Goal: Task Accomplishment & Management: Manage account settings

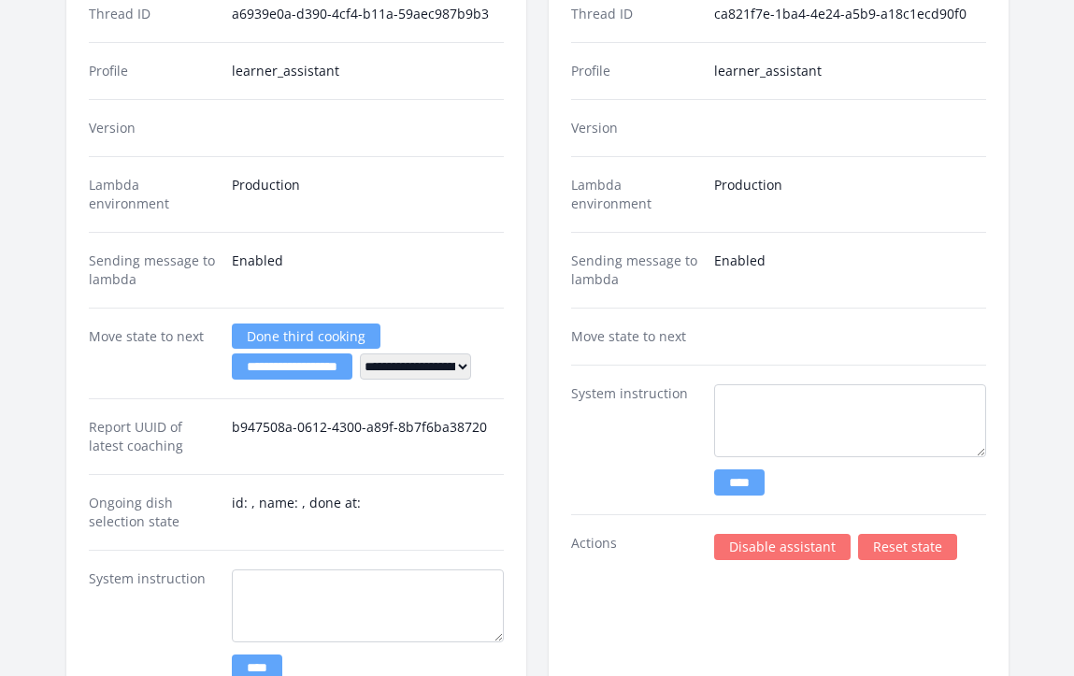
scroll to position [2345, 0]
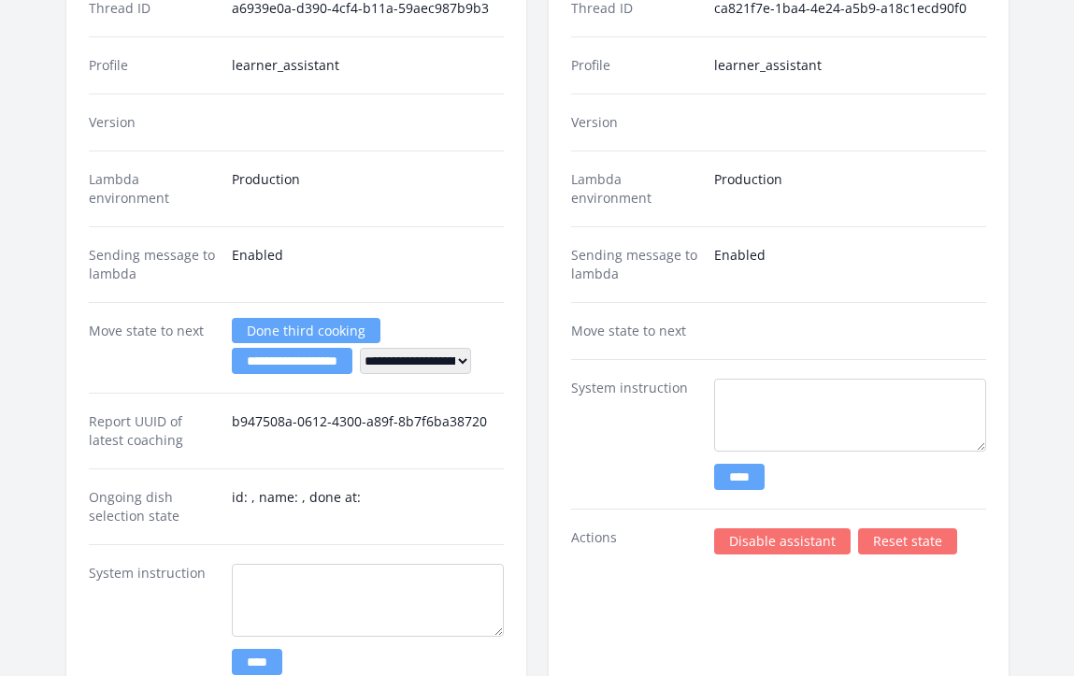
click at [769, 541] on link "Disable assistant" at bounding box center [782, 541] width 136 height 26
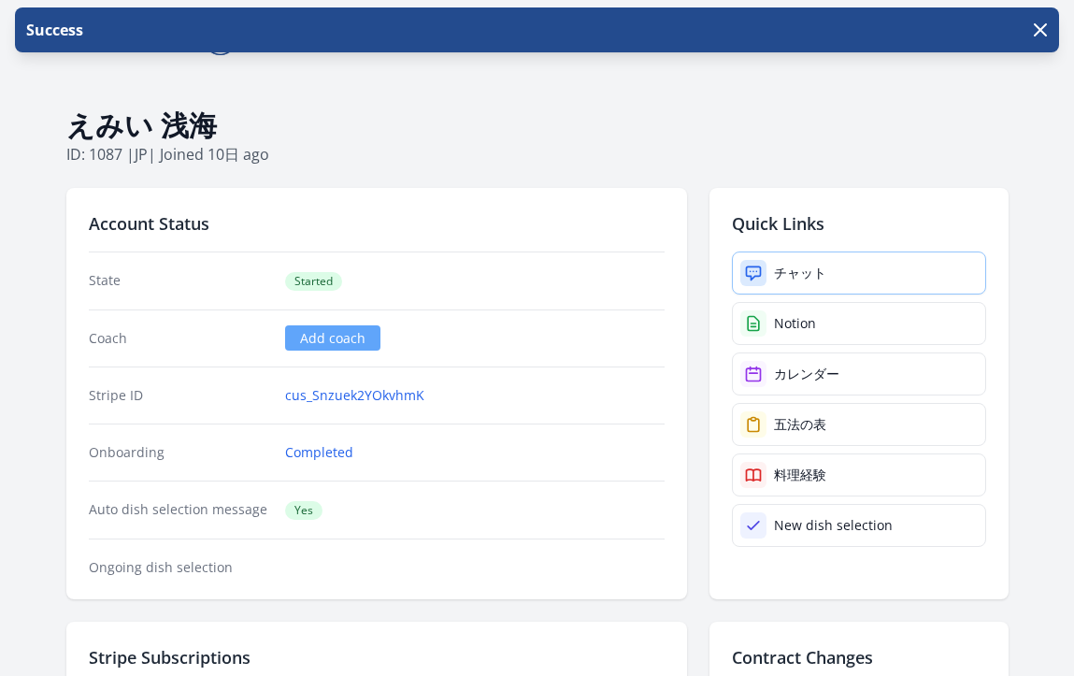
click at [790, 265] on div "チャット" at bounding box center [800, 273] width 52 height 19
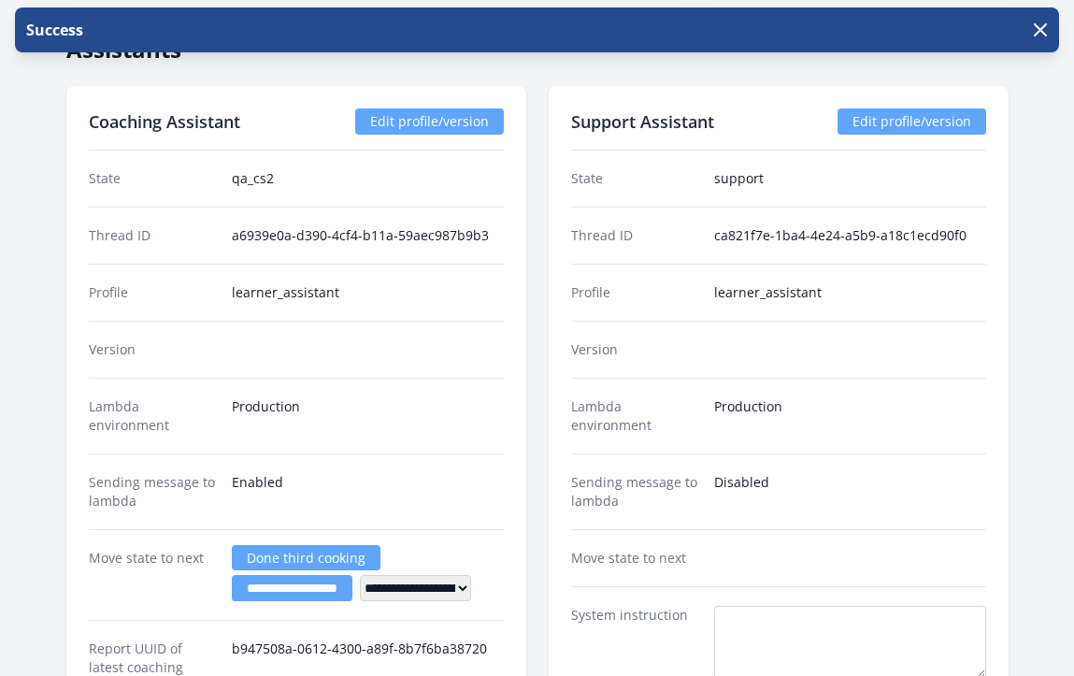
scroll to position [2398, 0]
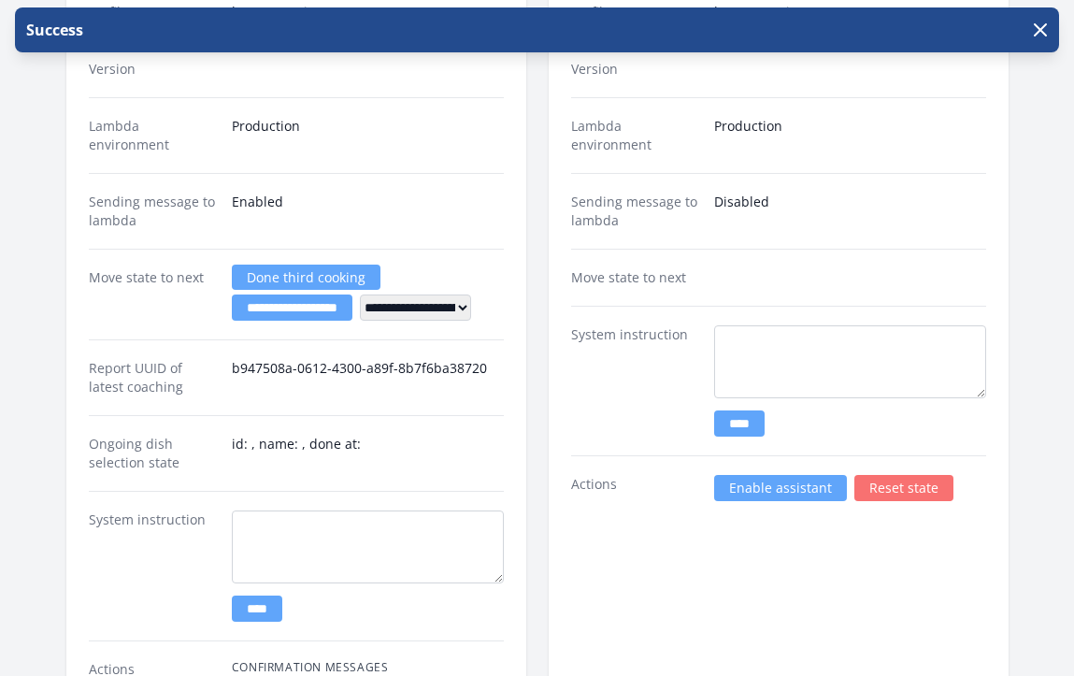
click at [773, 499] on link "Enable assistant" at bounding box center [780, 488] width 133 height 26
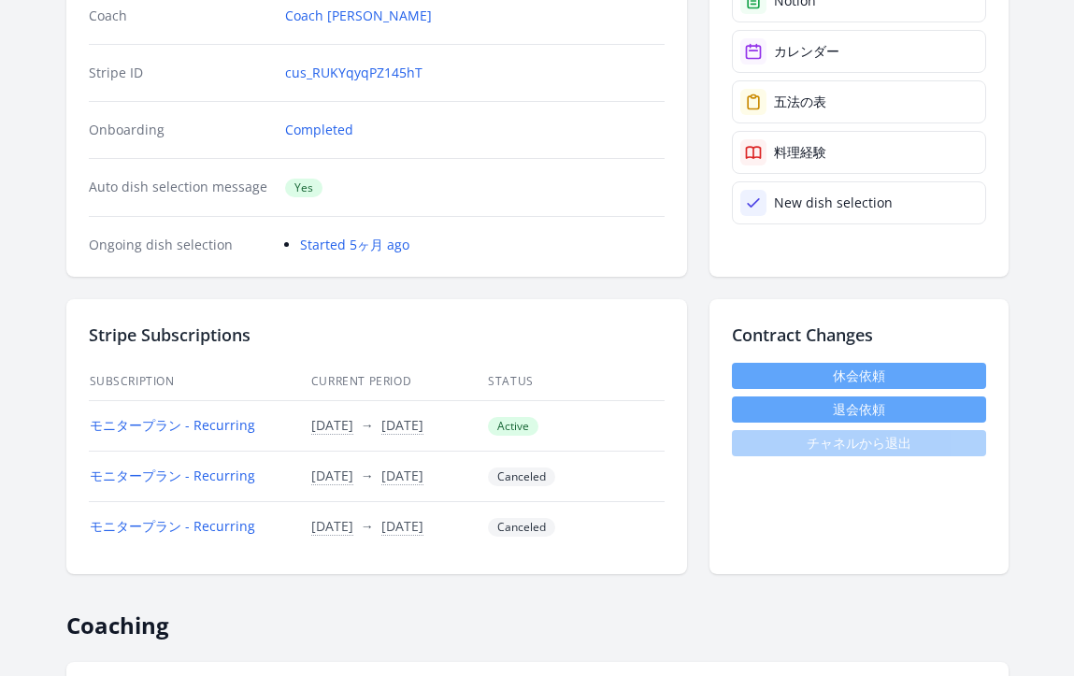
scroll to position [332, 0]
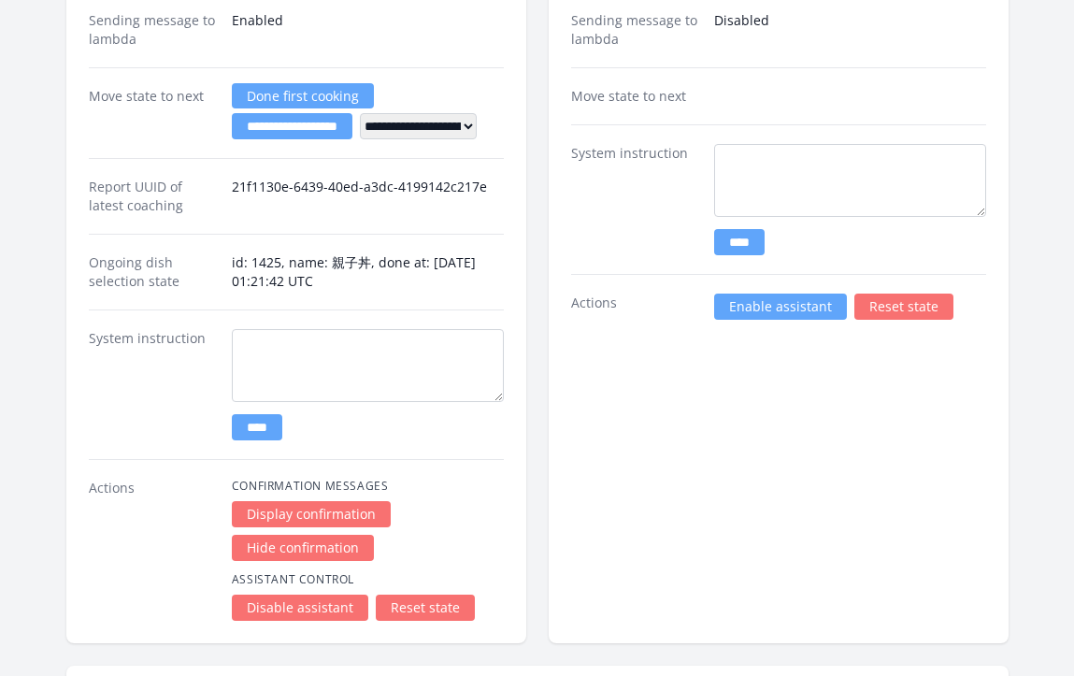
scroll to position [3642, 0]
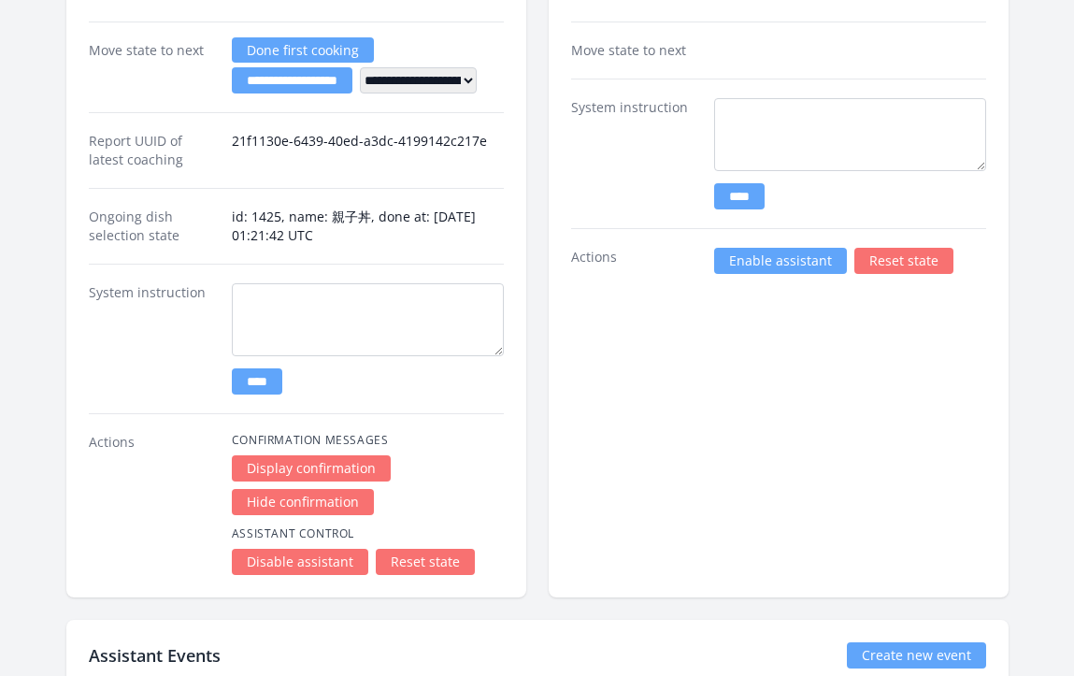
click at [745, 262] on link "Enable assistant" at bounding box center [780, 261] width 133 height 26
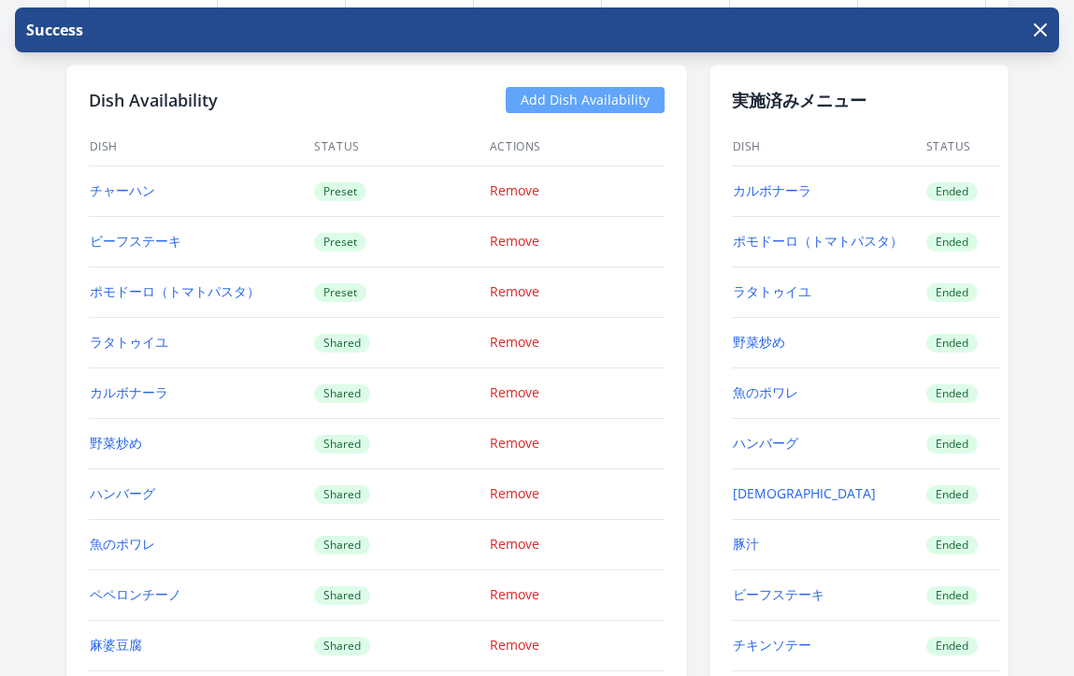
scroll to position [1778, 0]
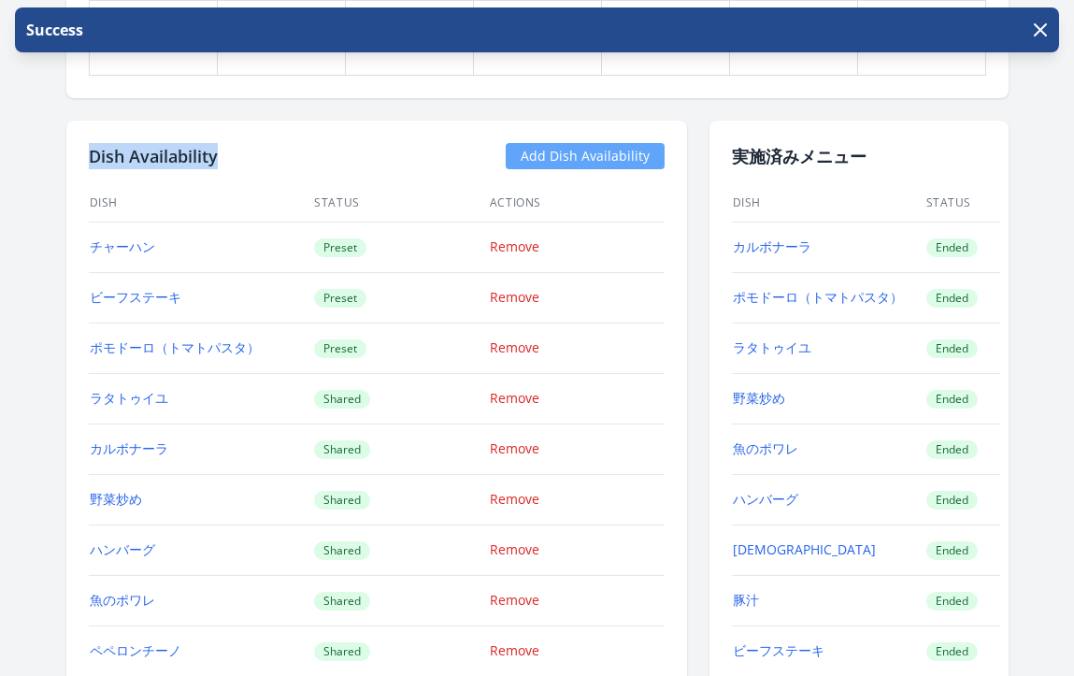
drag, startPoint x: 254, startPoint y: 164, endPoint x: 68, endPoint y: 136, distance: 188.1
copy h2 "Dish Availability"
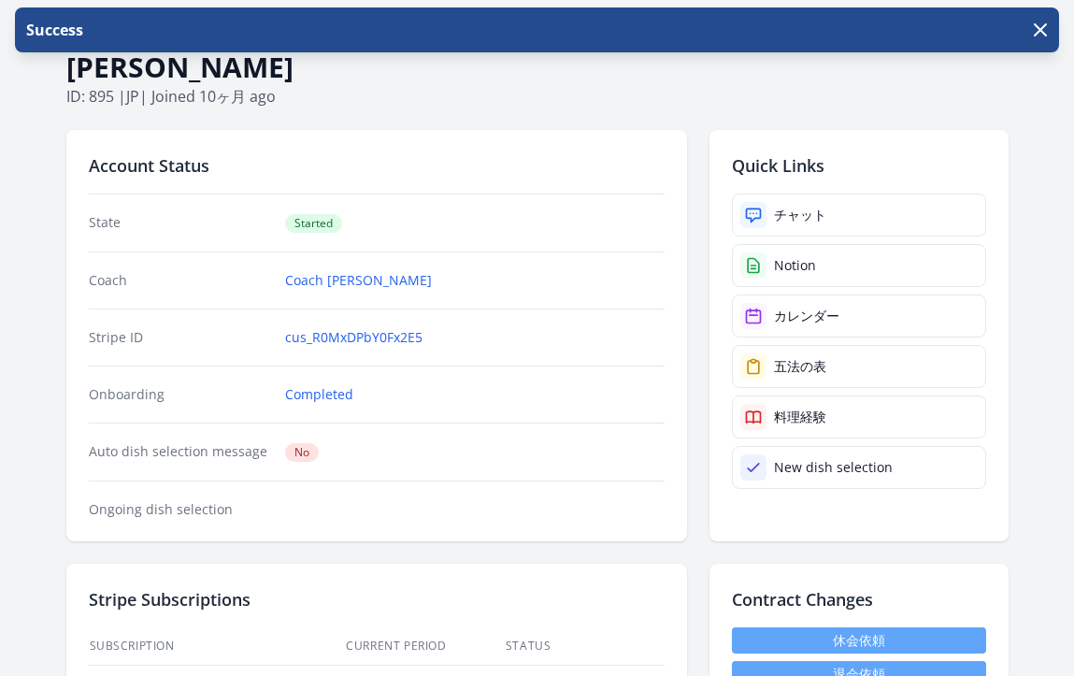
scroll to position [0, 0]
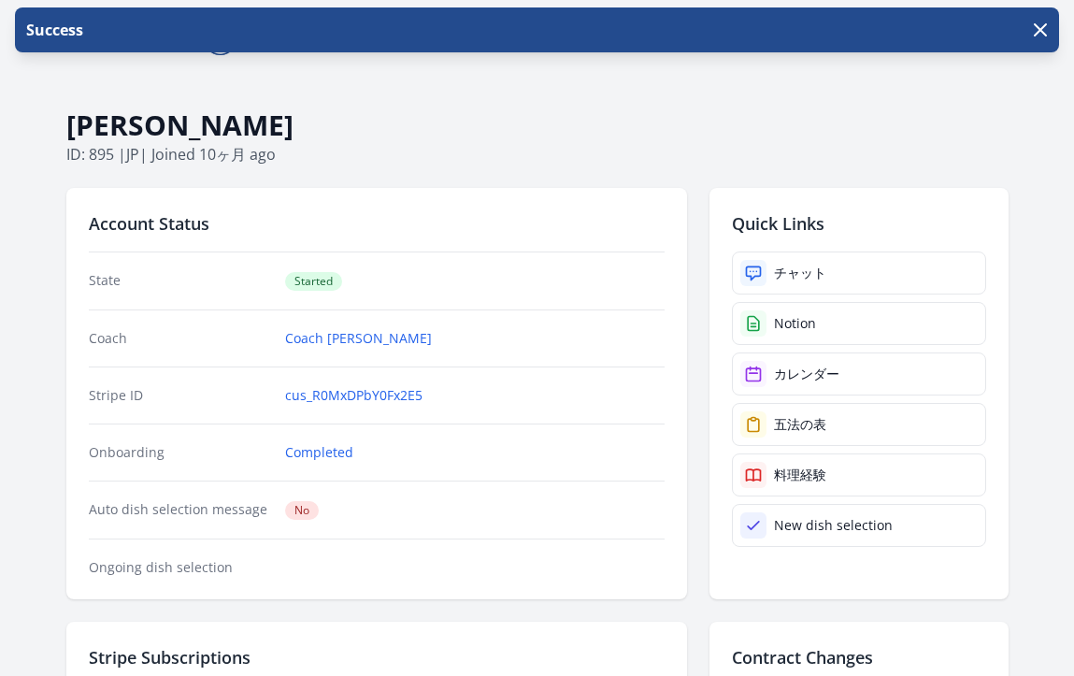
drag, startPoint x: 346, startPoint y: 126, endPoint x: 51, endPoint y: 124, distance: 294.4
click at [51, 124] on body "Success Logout Hatsune Kawaguchi ID: 895 | jp | Joined 10ヶ月 ago Account Status …" at bounding box center [537, 338] width 1074 height 676
copy h1 "Hatsune Kawaguchi"
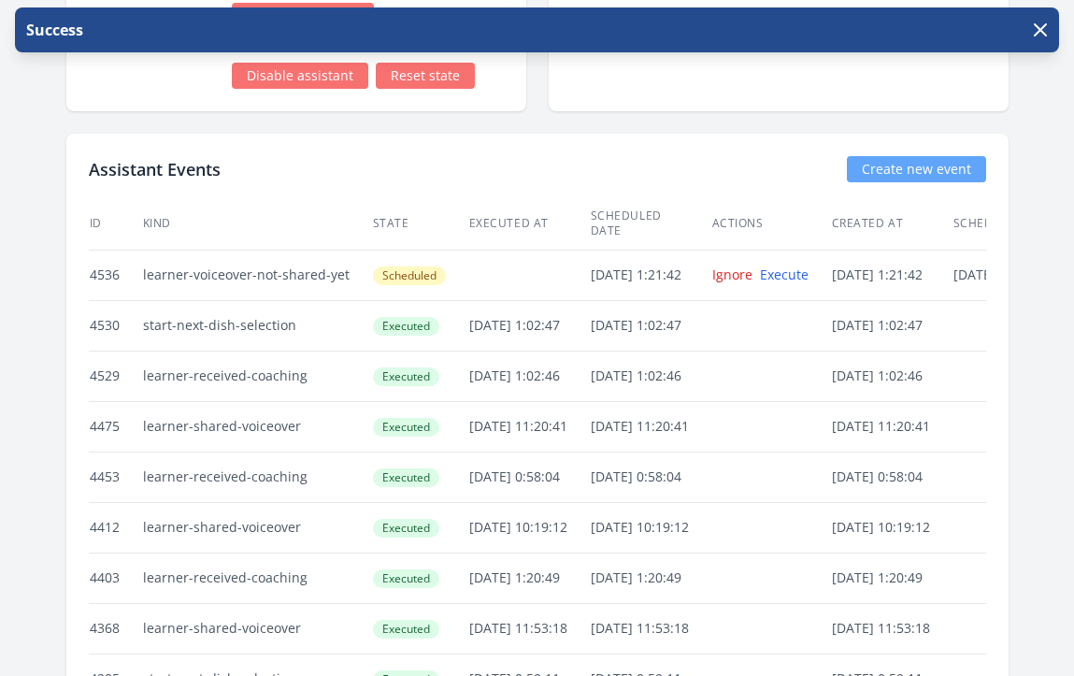
scroll to position [4159, 0]
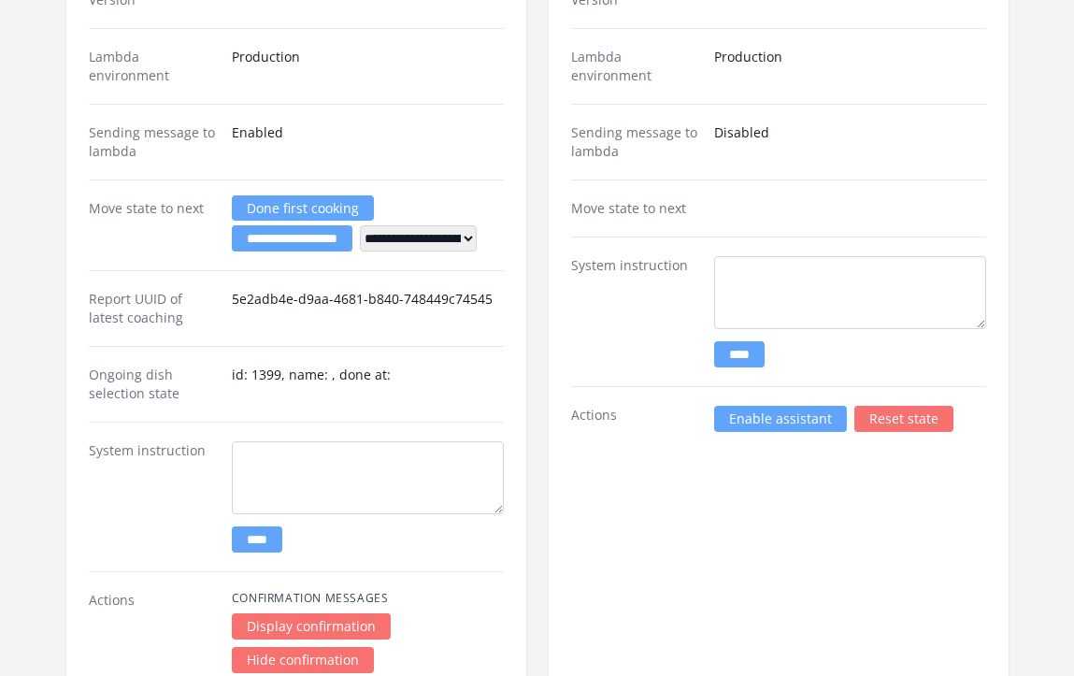
scroll to position [2936, 0]
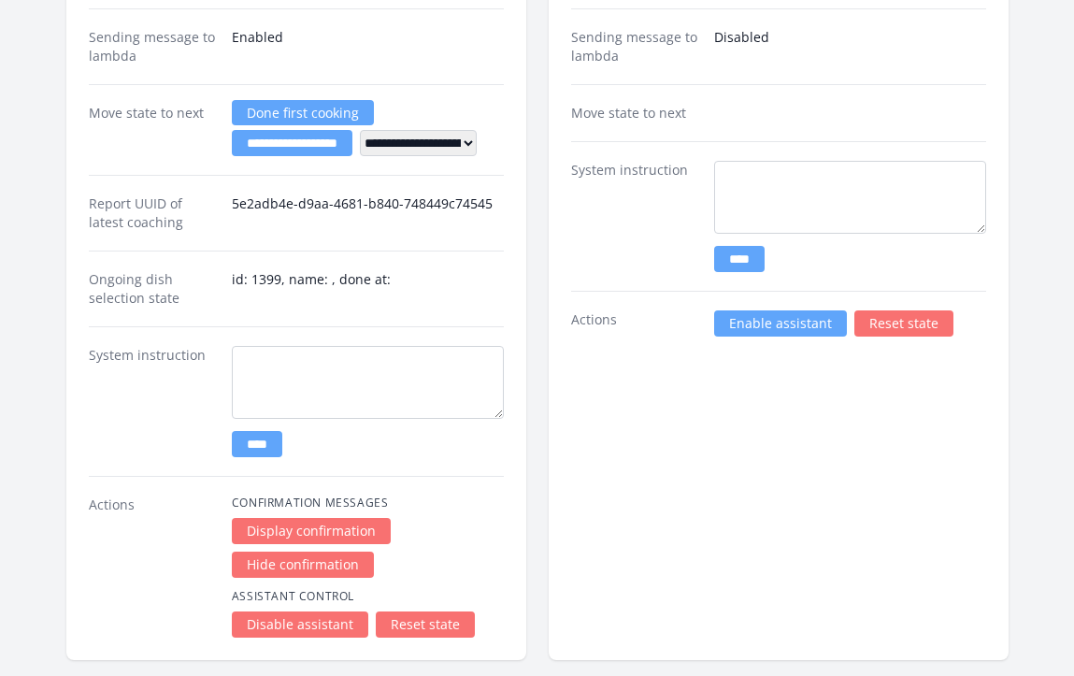
click at [748, 328] on link "Enable assistant" at bounding box center [780, 323] width 133 height 26
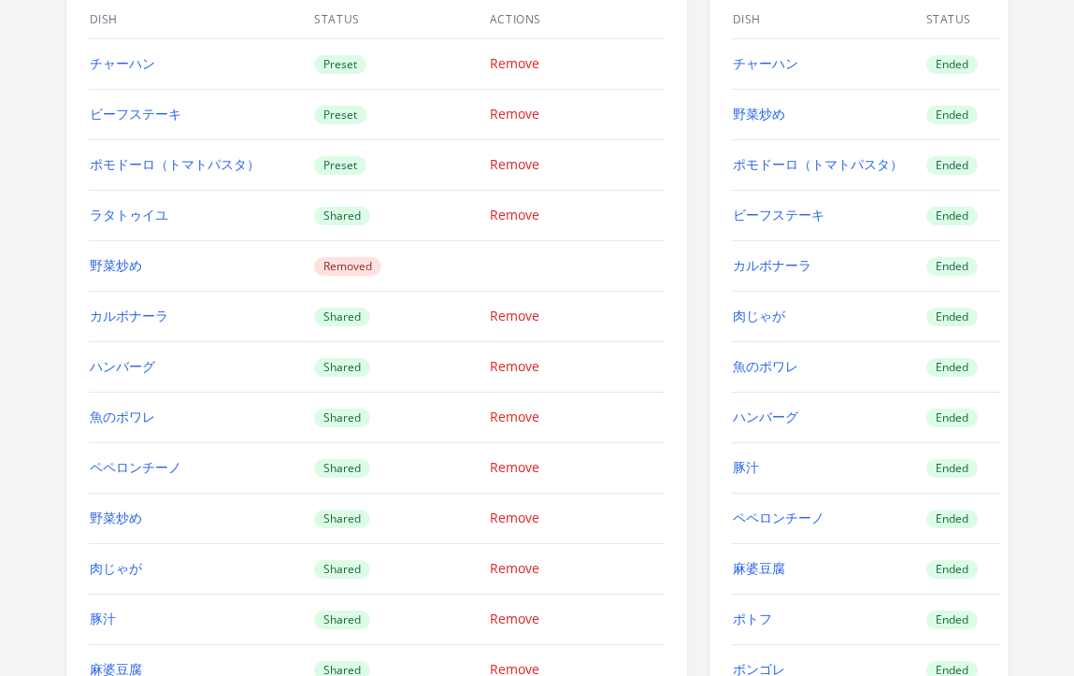
scroll to position [1412, 0]
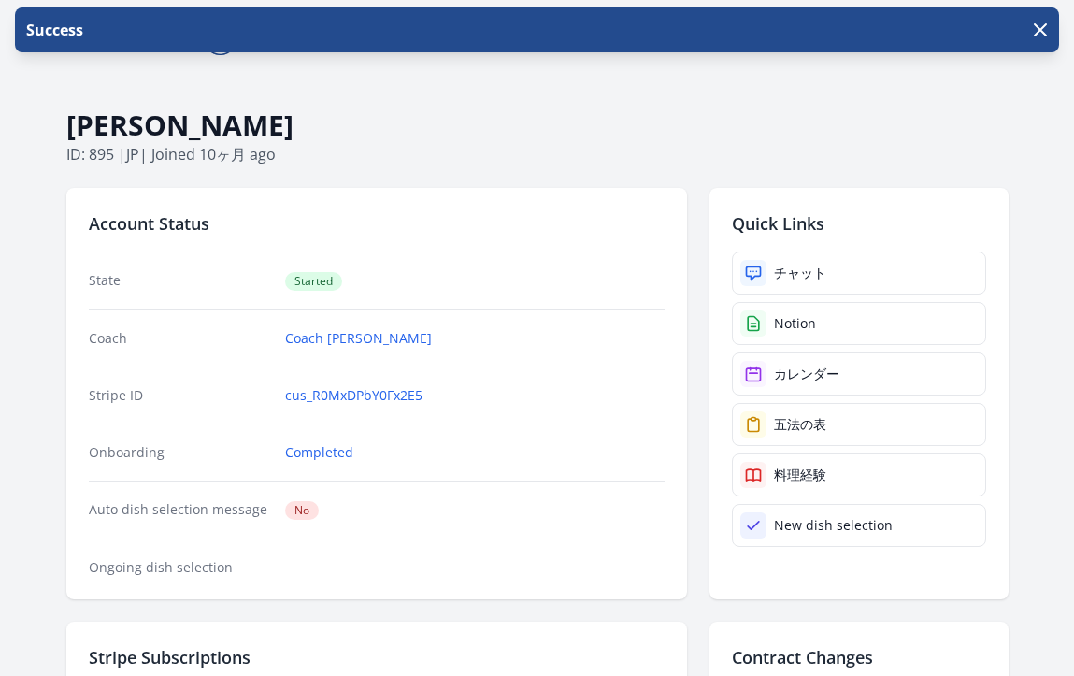
scroll to position [4159, 0]
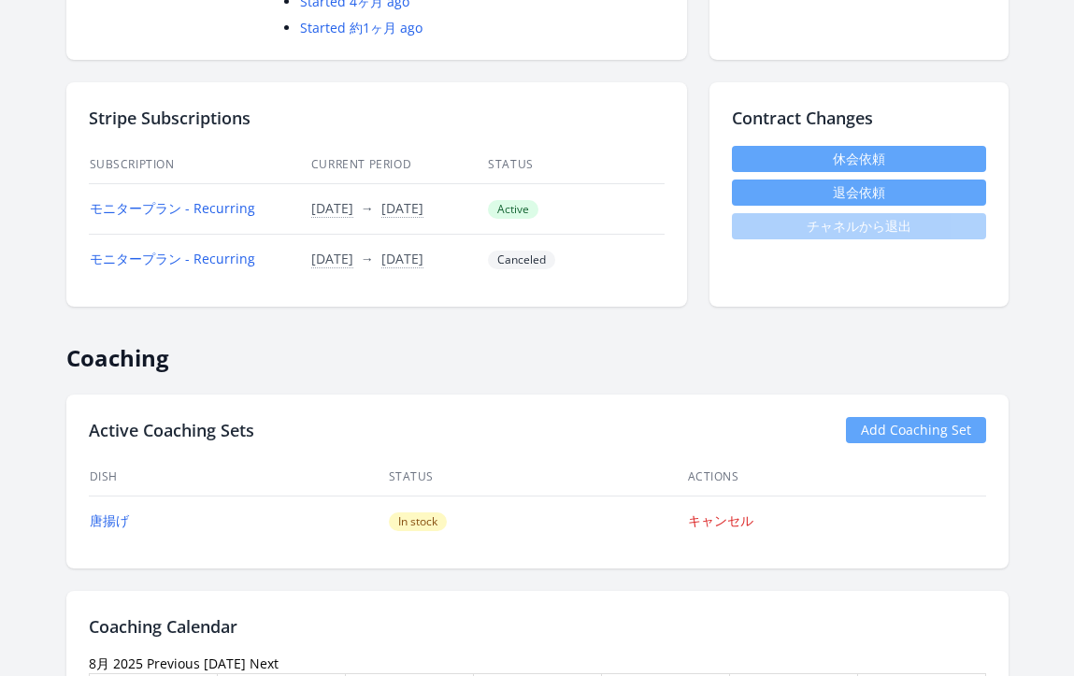
scroll to position [685, 0]
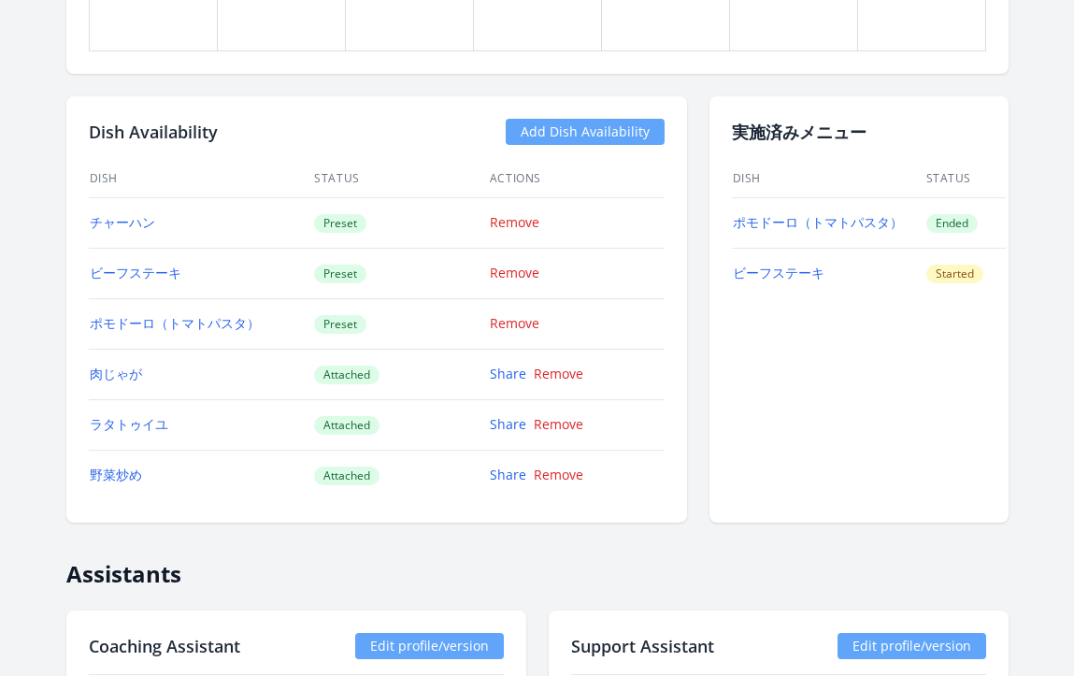
scroll to position [1715, 0]
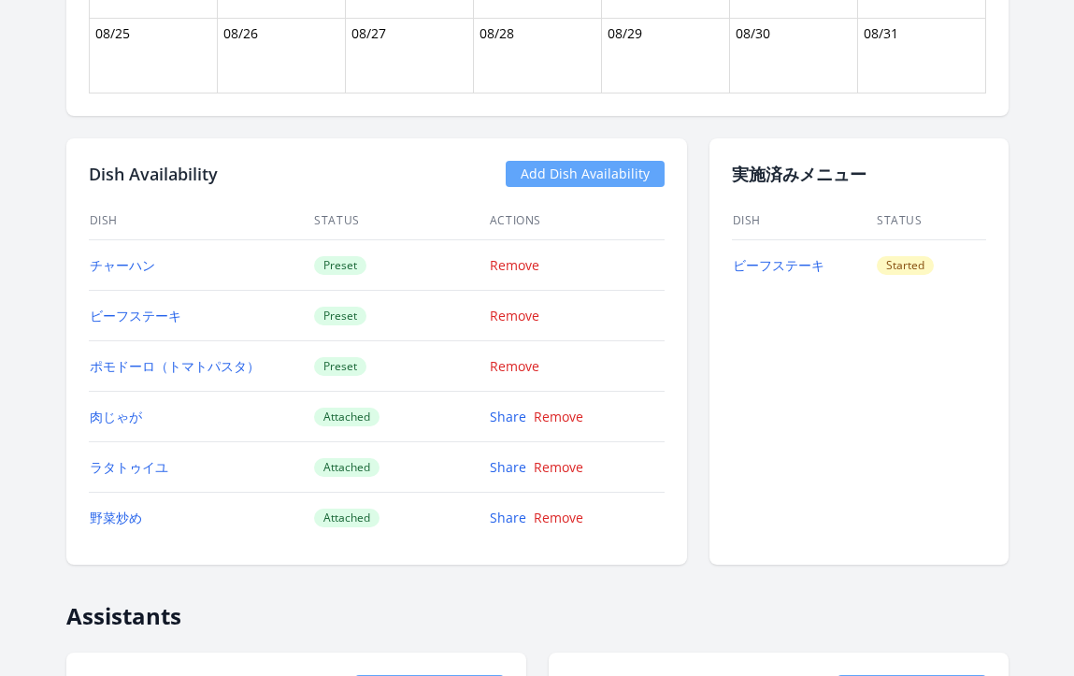
scroll to position [1492, 0]
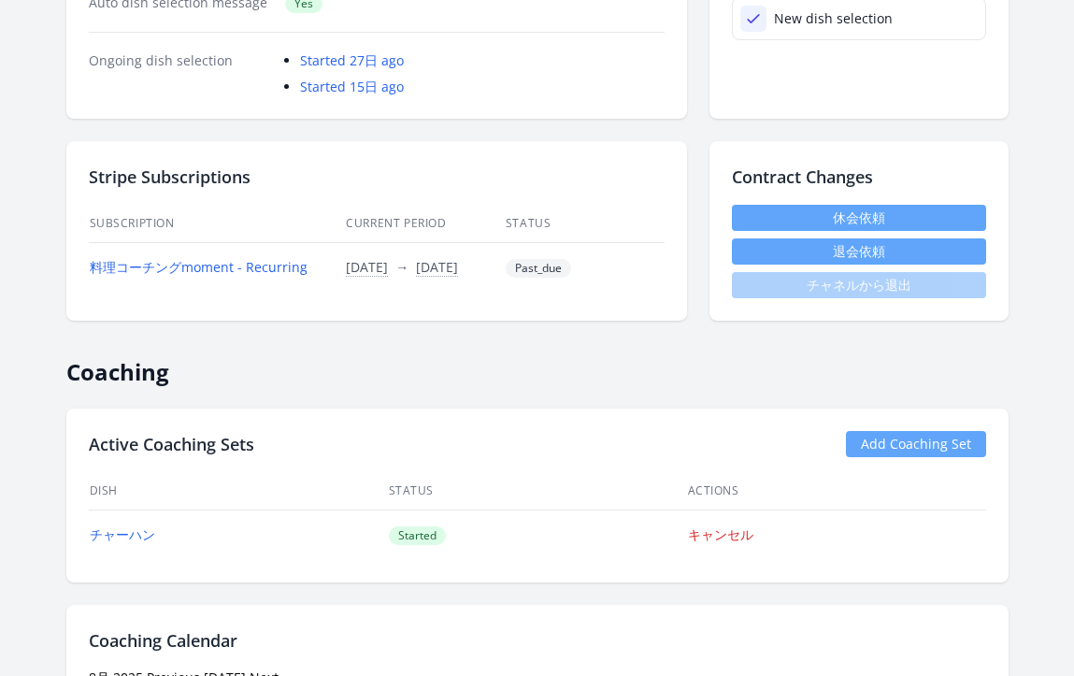
scroll to position [512, 0]
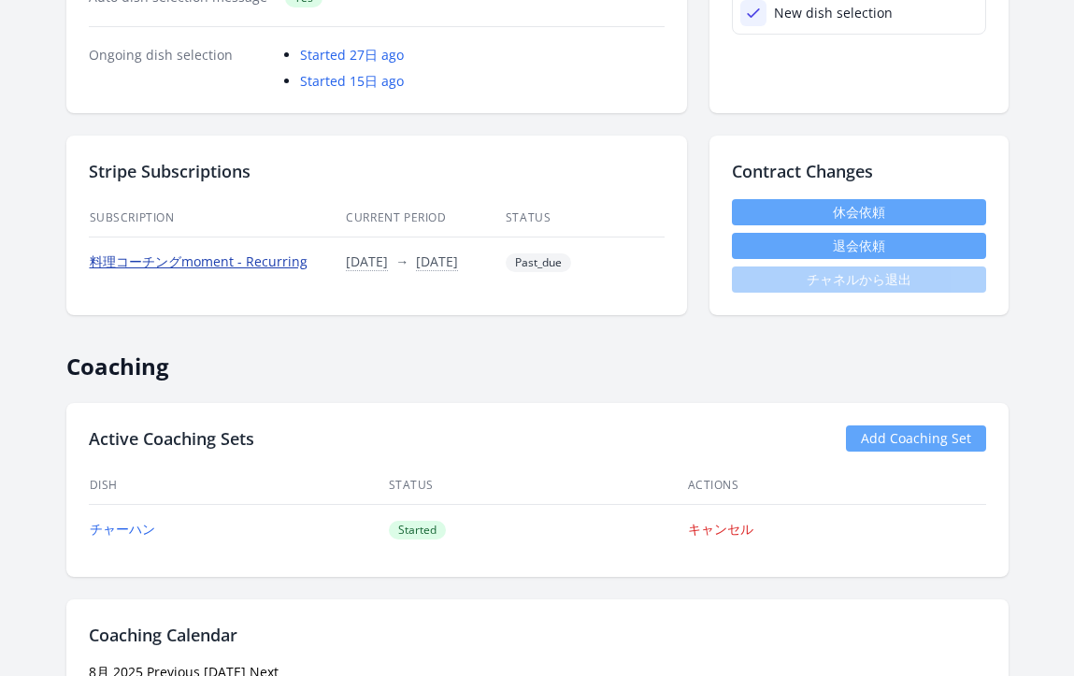
click at [251, 263] on link "料理コーチングmoment - Recurring" at bounding box center [199, 261] width 218 height 18
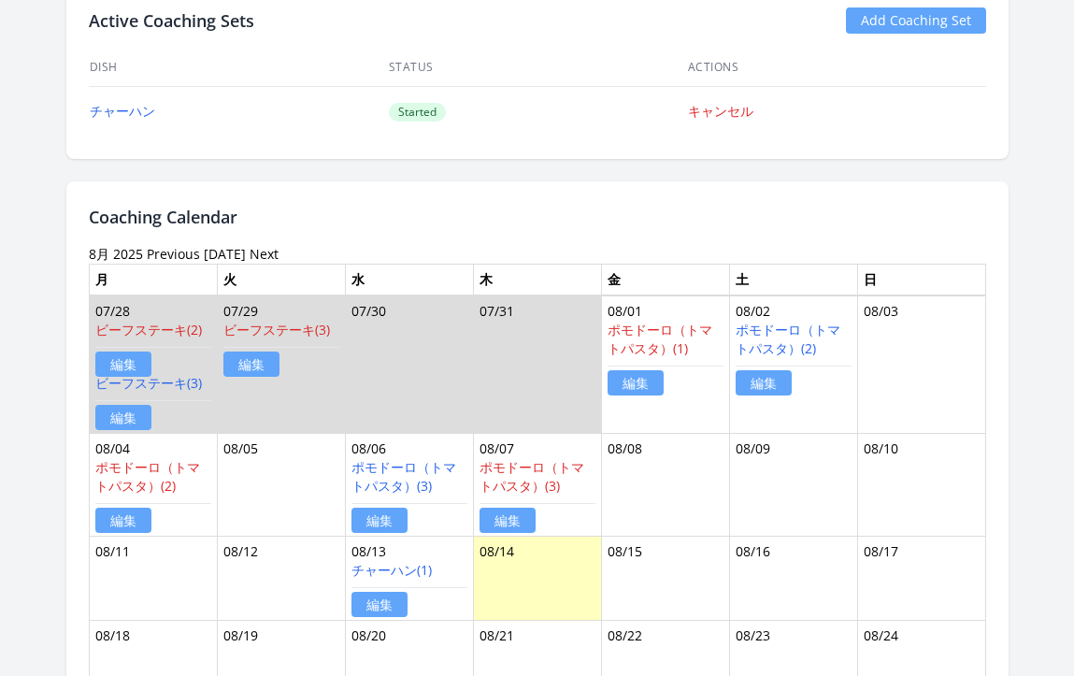
scroll to position [951, 0]
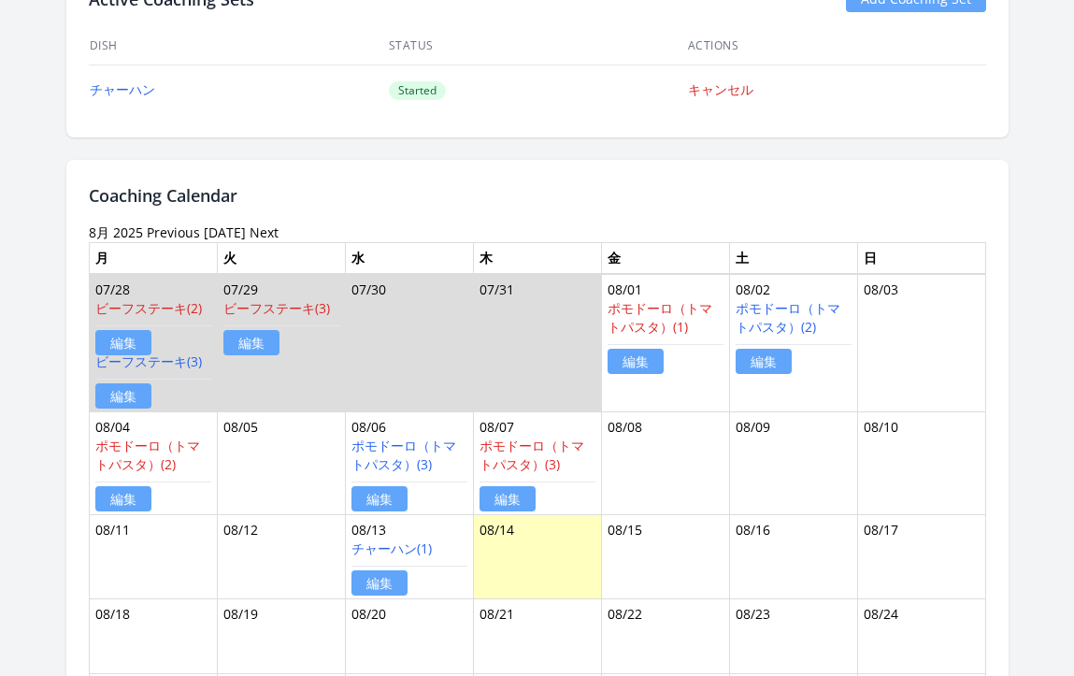
click at [165, 224] on link "Previous" at bounding box center [173, 232] width 53 height 18
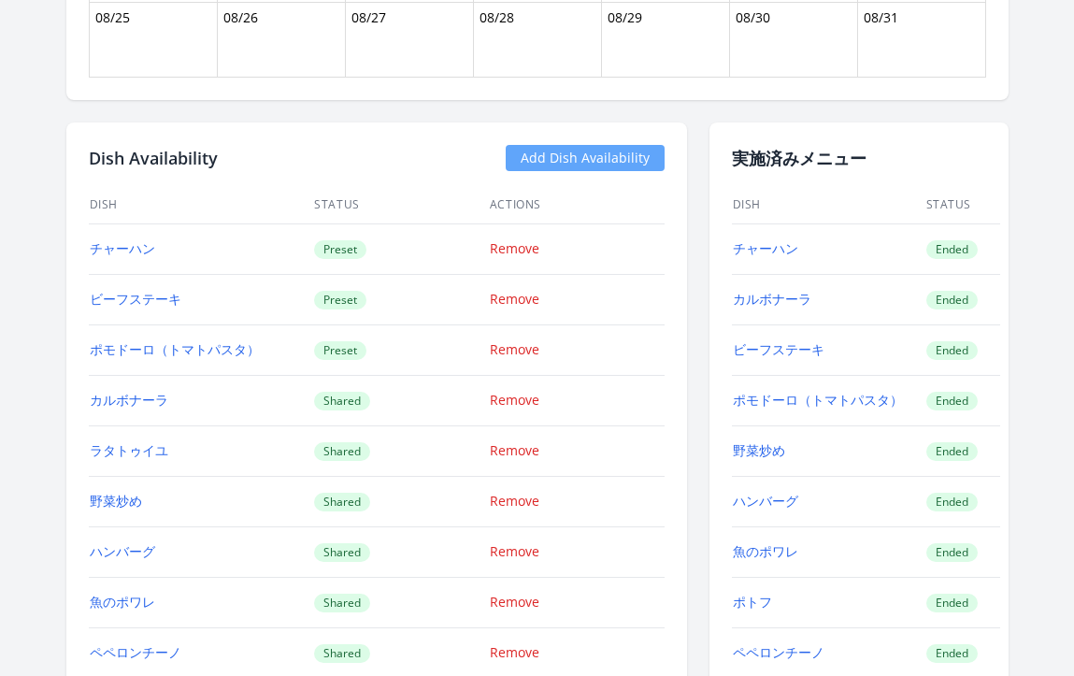
scroll to position [1455, 0]
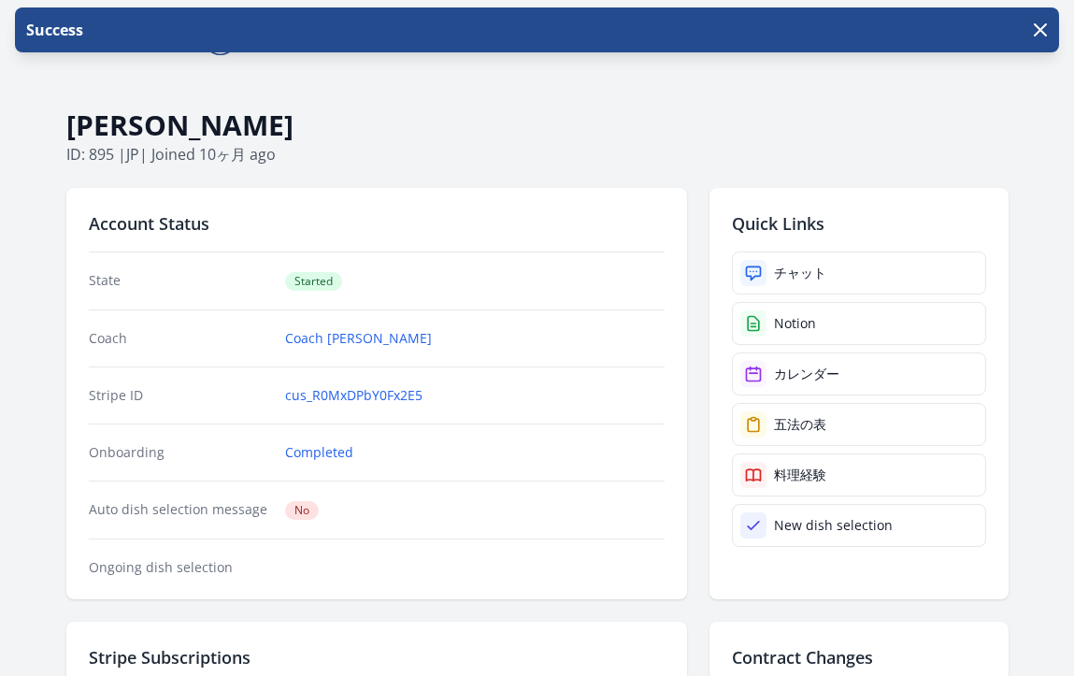
click at [520, 129] on h1 "[PERSON_NAME]" at bounding box center [537, 125] width 942 height 36
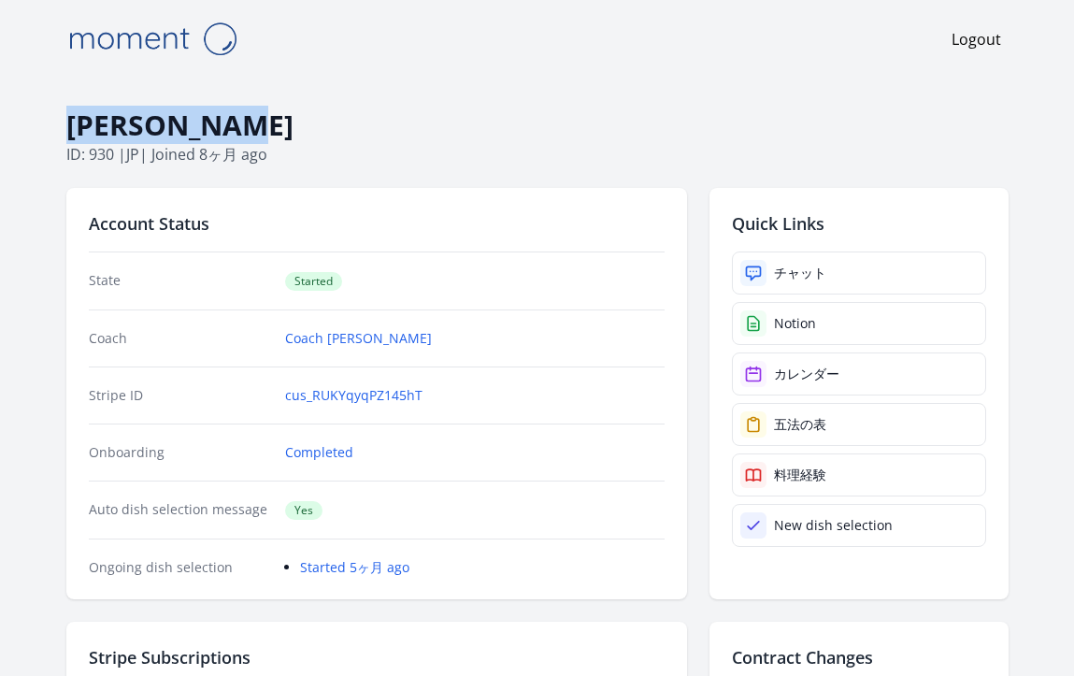
drag, startPoint x: 67, startPoint y: 129, endPoint x: 227, endPoint y: 136, distance: 159.9
click at [227, 136] on h1 "[PERSON_NAME]" at bounding box center [537, 125] width 942 height 36
copy h1 "[PERSON_NAME]"
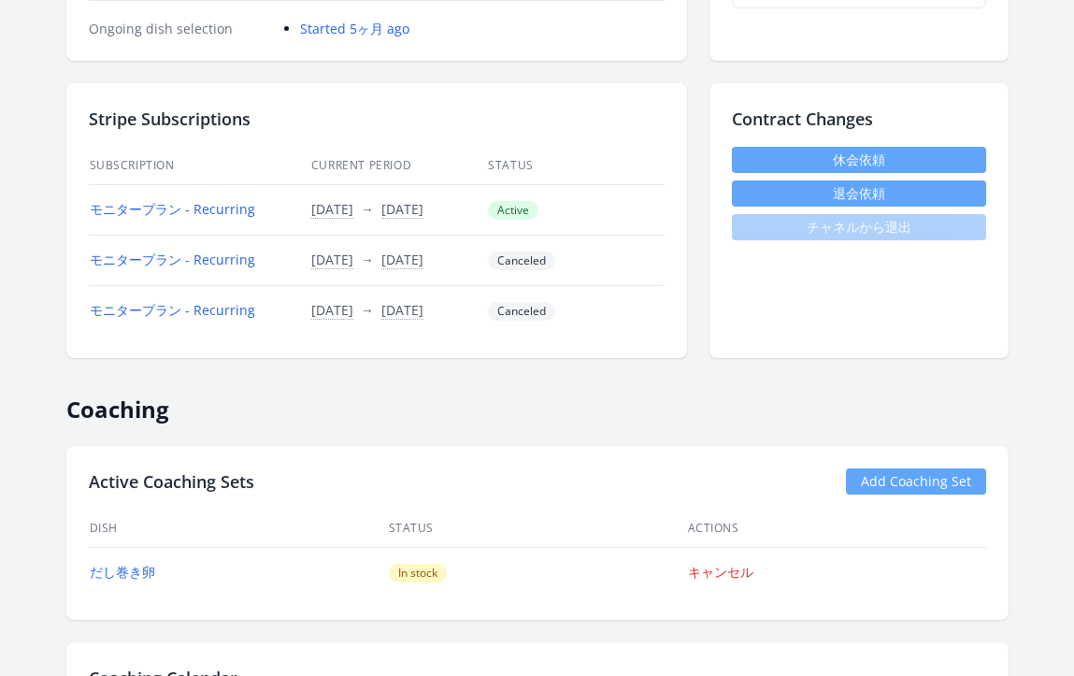
scroll to position [408, 0]
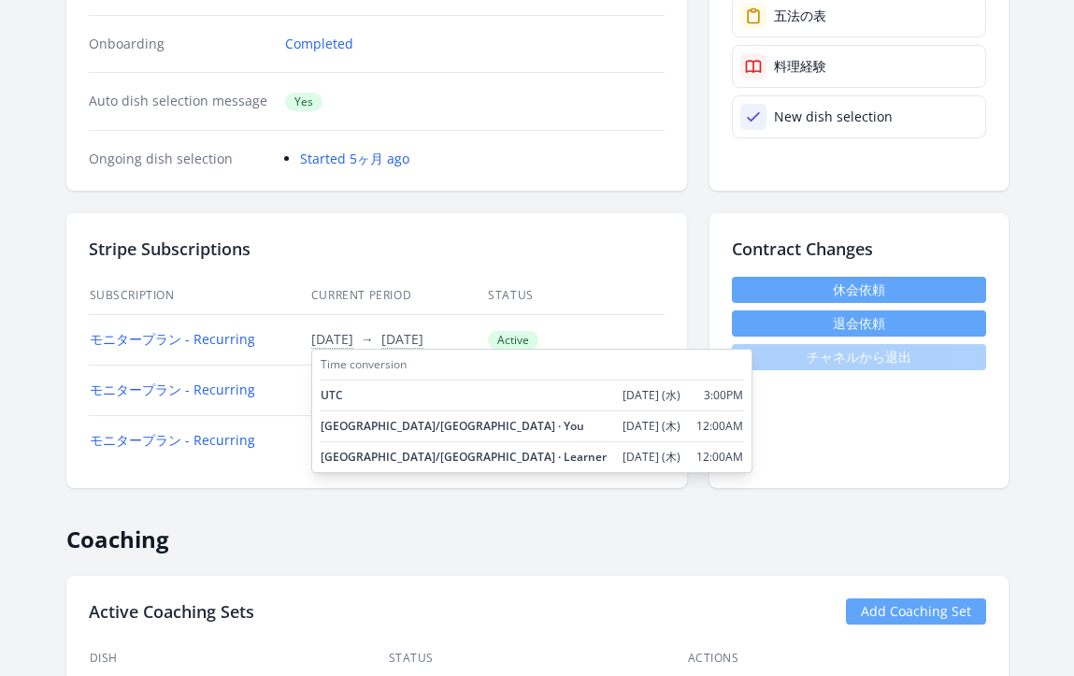
click at [339, 345] on span "[DATE]" at bounding box center [332, 339] width 42 height 19
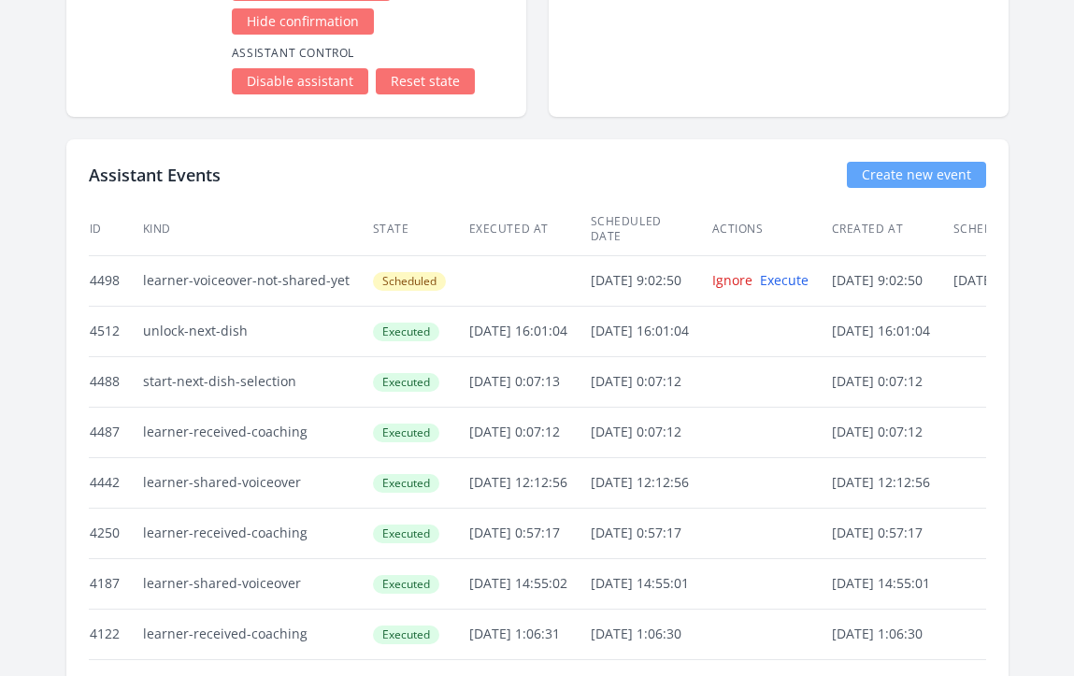
scroll to position [3884, 0]
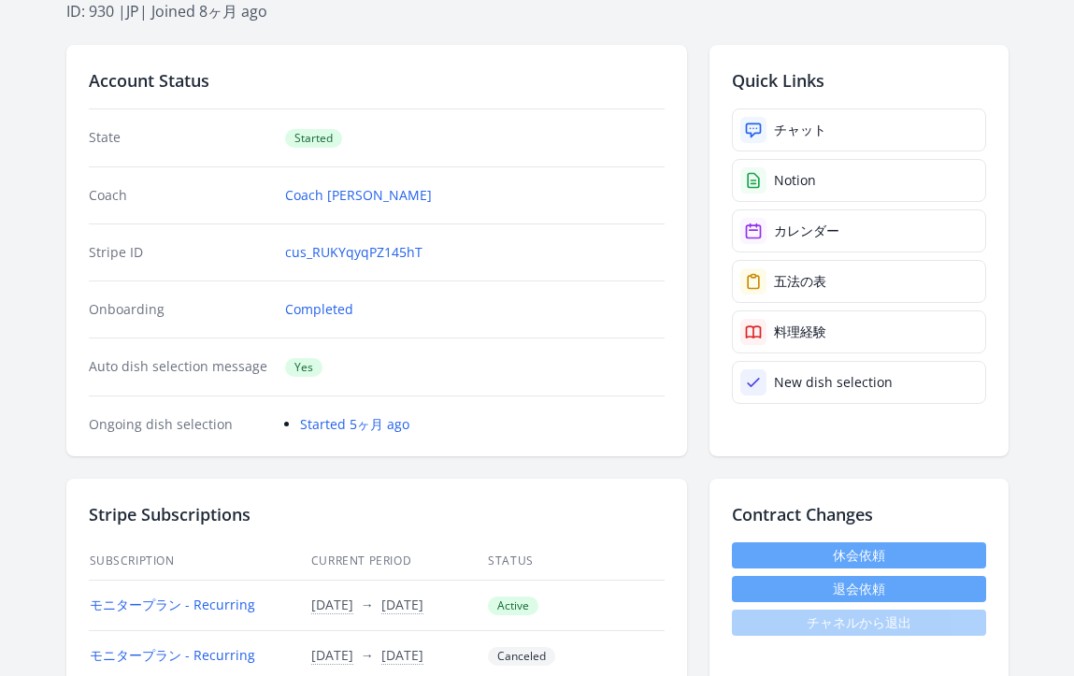
scroll to position [64, 0]
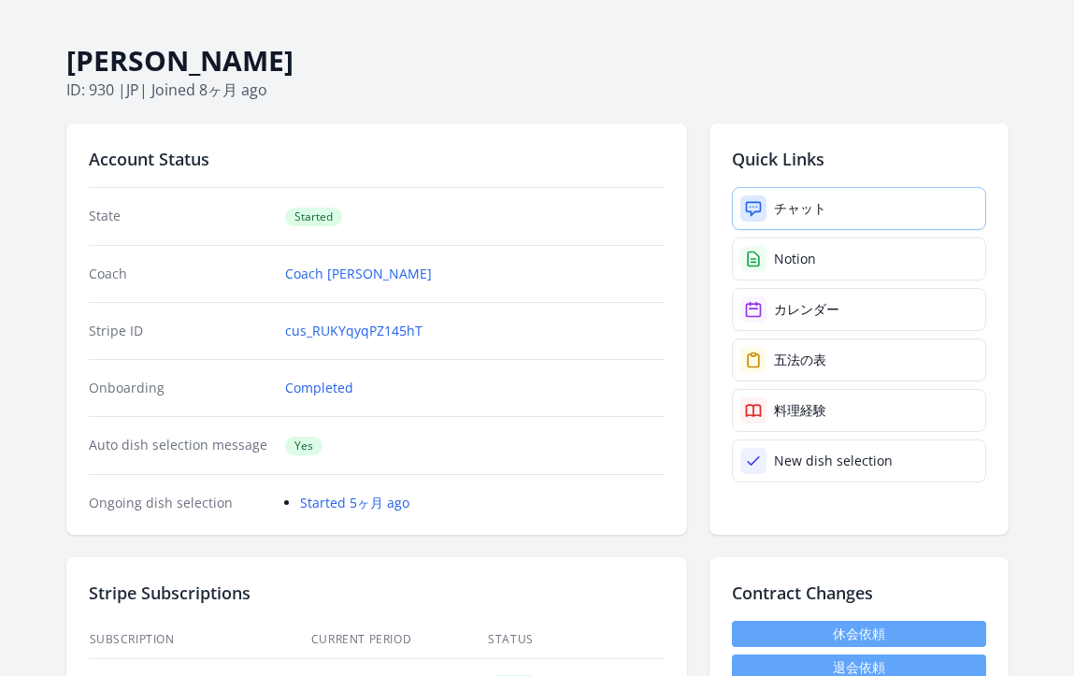
click at [778, 206] on div "チャット" at bounding box center [800, 208] width 52 height 19
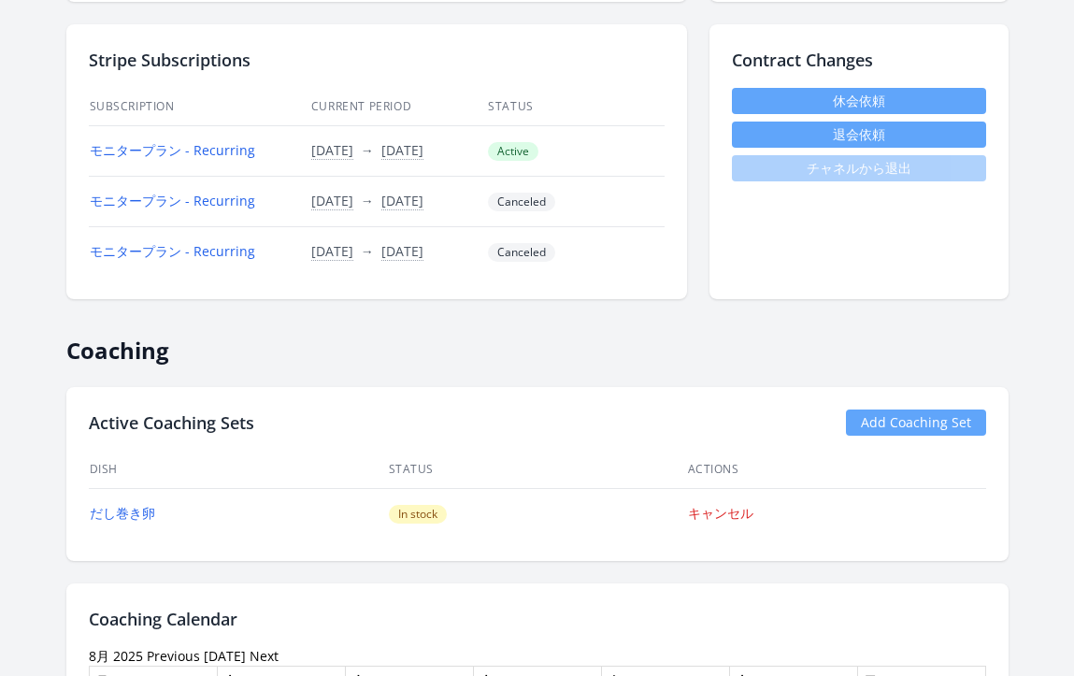
scroll to position [596, 0]
click at [197, 155] on link "モニタープラン - Recurring" at bounding box center [172, 151] width 165 height 18
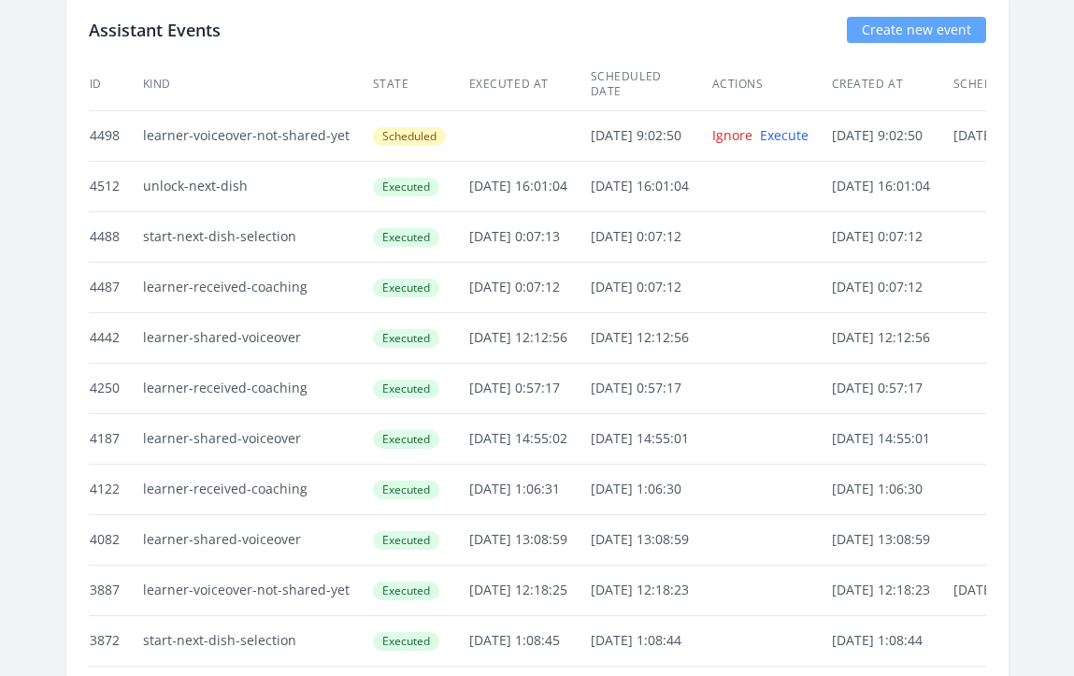
scroll to position [3955, 0]
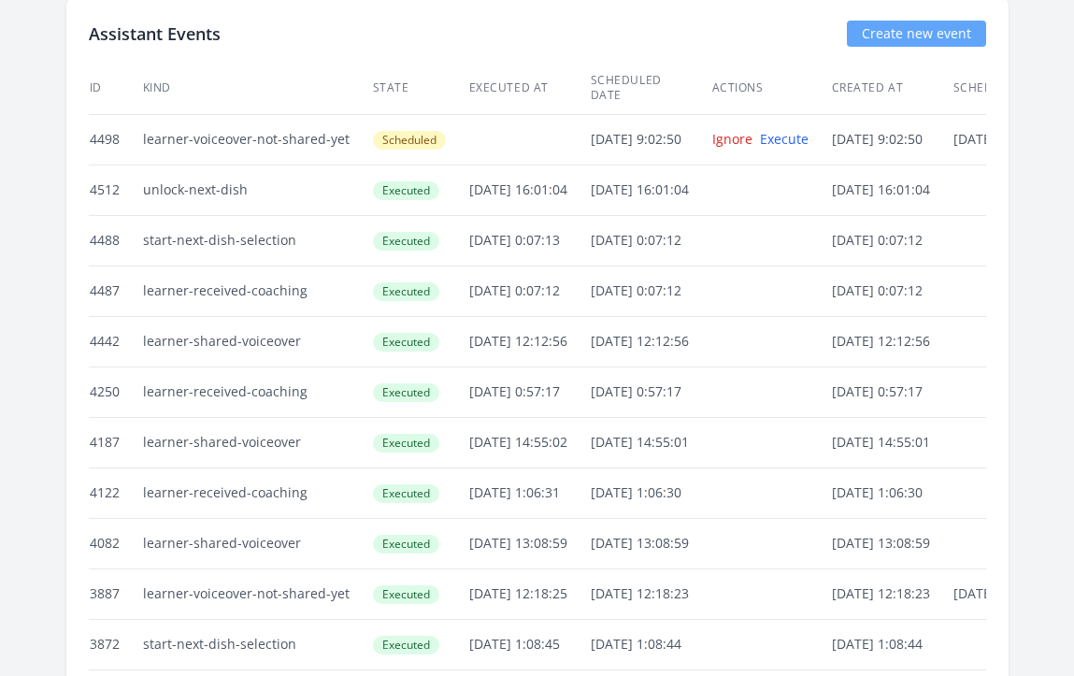
drag, startPoint x: 464, startPoint y: 177, endPoint x: 579, endPoint y: 175, distance: 115.9
click at [579, 175] on td "2025/8/13 16:01:04" at bounding box center [528, 189] width 121 height 50
copy td "2025/8/13 16:01:04"
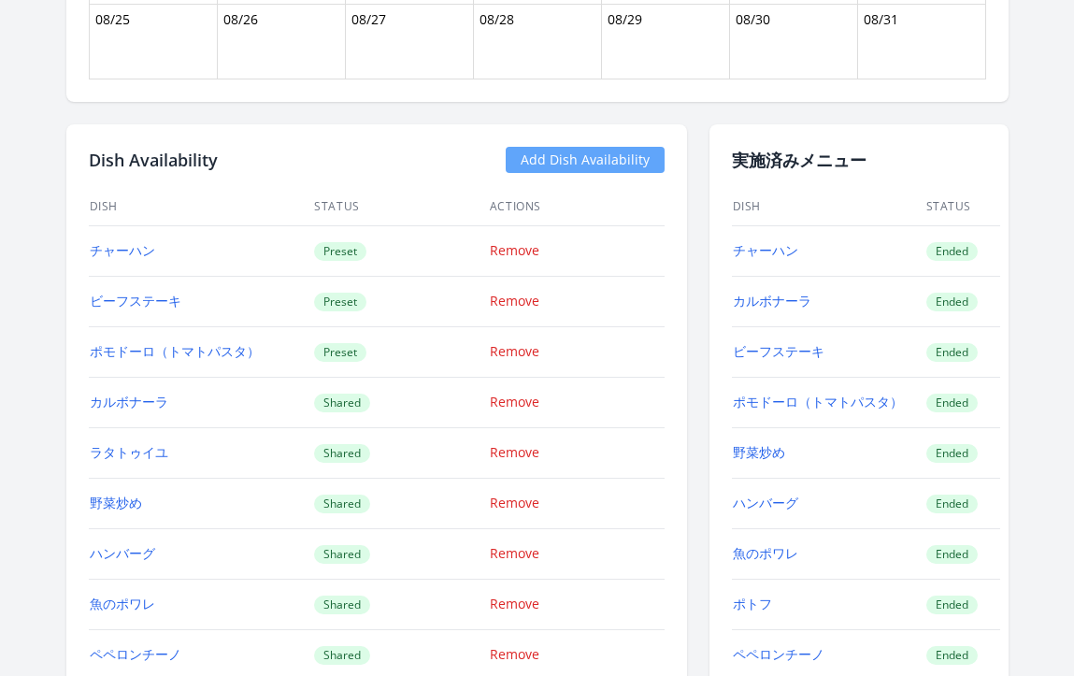
scroll to position [1597, 0]
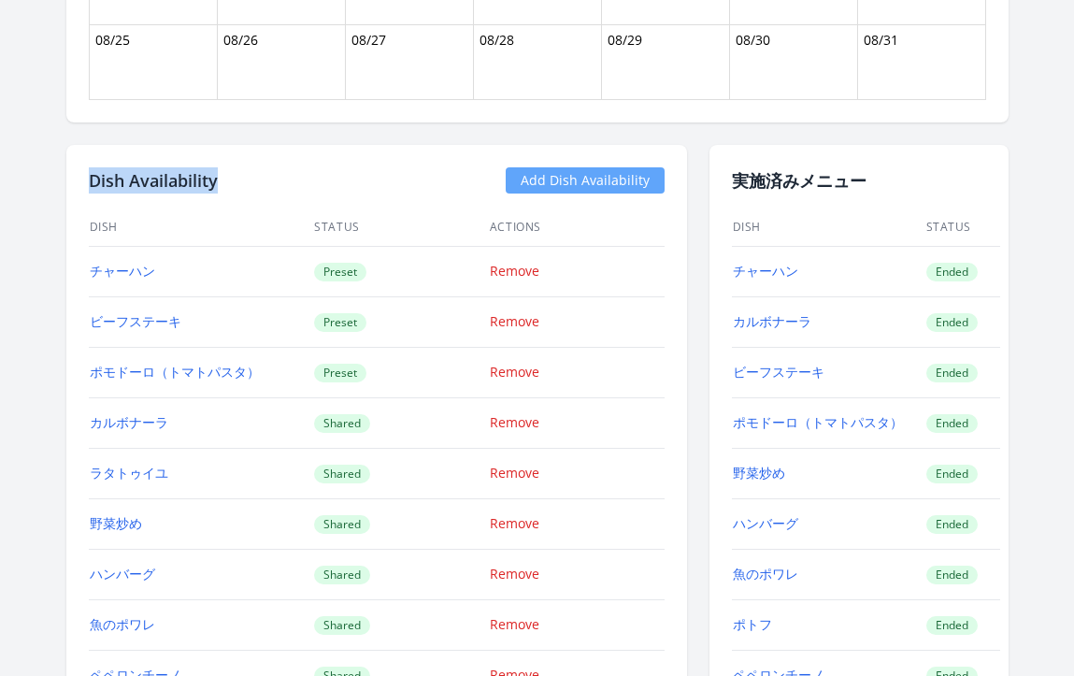
drag, startPoint x: 217, startPoint y: 178, endPoint x: 81, endPoint y: 169, distance: 135.8
click at [81, 169] on div "Dish Availability Add Dish Availability Dish Status Actions チャーハン Preset Remove…" at bounding box center [376, 686] width 621 height 1082
copy h2 "Dish Availability"
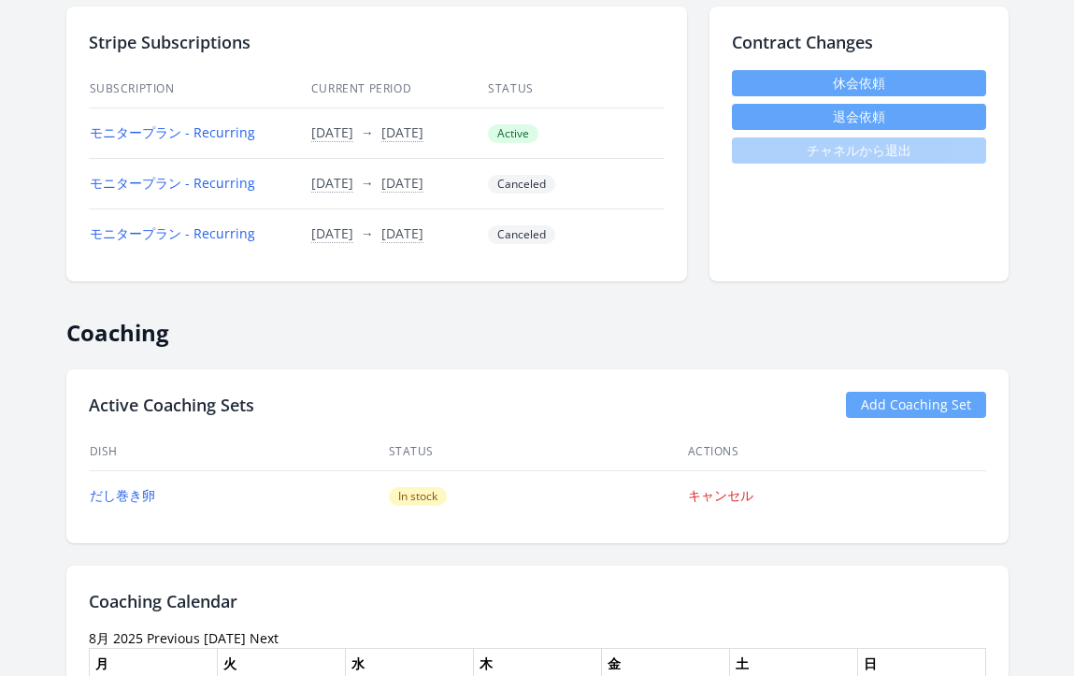
scroll to position [265, 0]
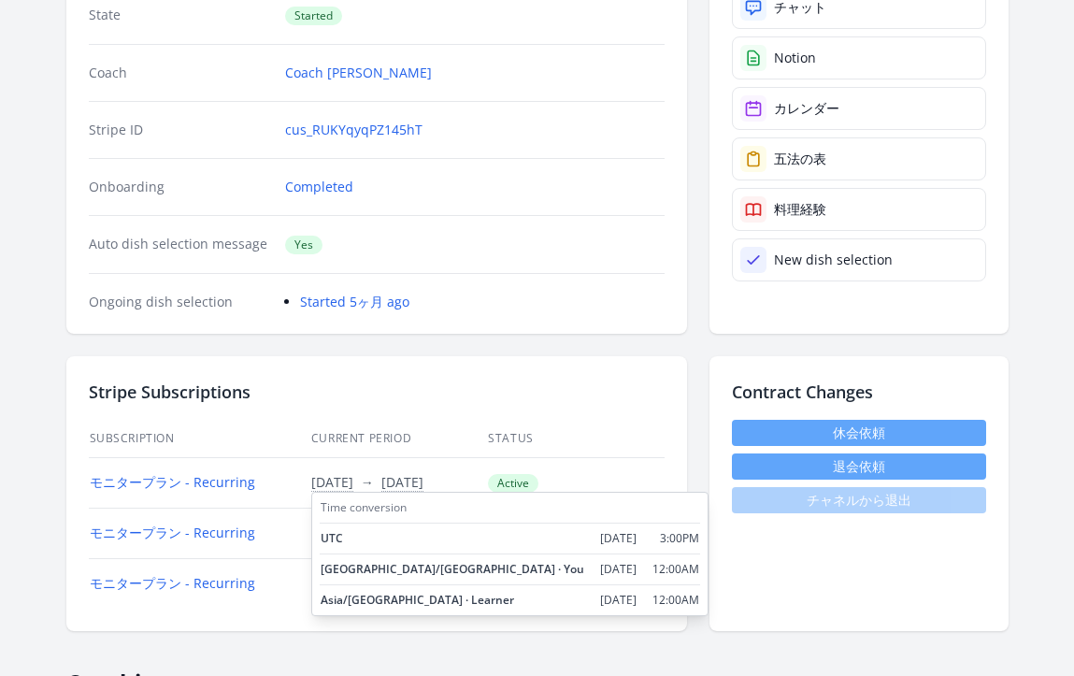
drag, startPoint x: 427, startPoint y: 602, endPoint x: 544, endPoint y: 606, distance: 116.9
click at [544, 606] on tr "Asia/Tokyo · Learner 2025/8/14 (木) 12:00AM" at bounding box center [510, 600] width 380 height 31
click at [572, 603] on div "Time conversion UTC 2025/8/13 (水) 3:00PM Asia/Tokyo · You 2025/8/14 (木) 12:00AM…" at bounding box center [509, 554] width 397 height 124
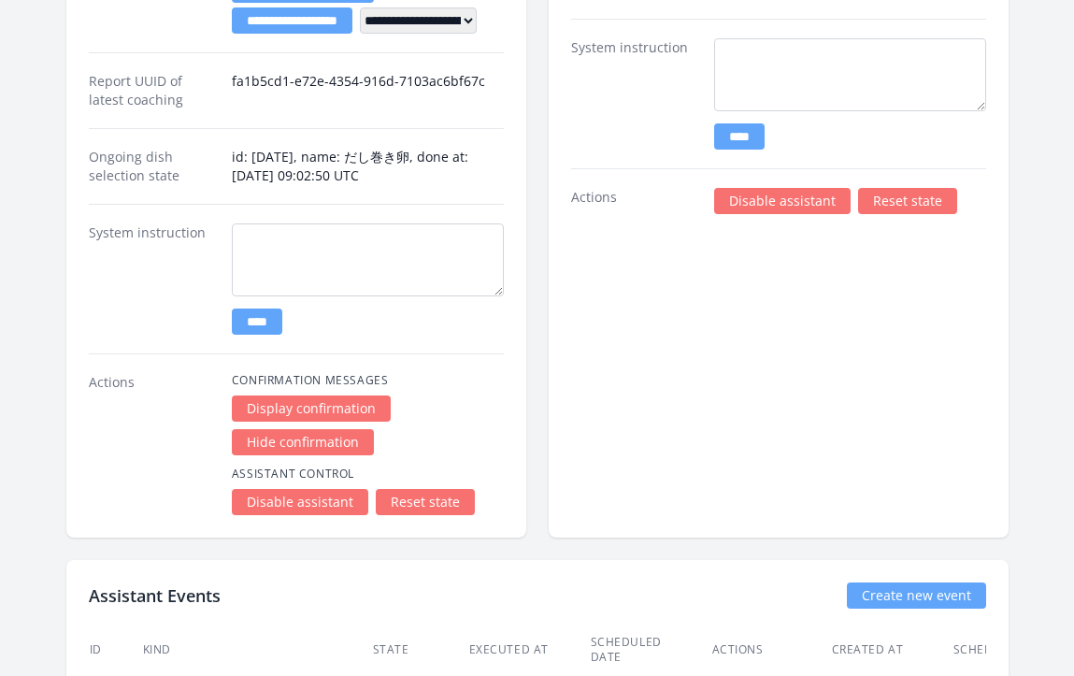
scroll to position [3483, 0]
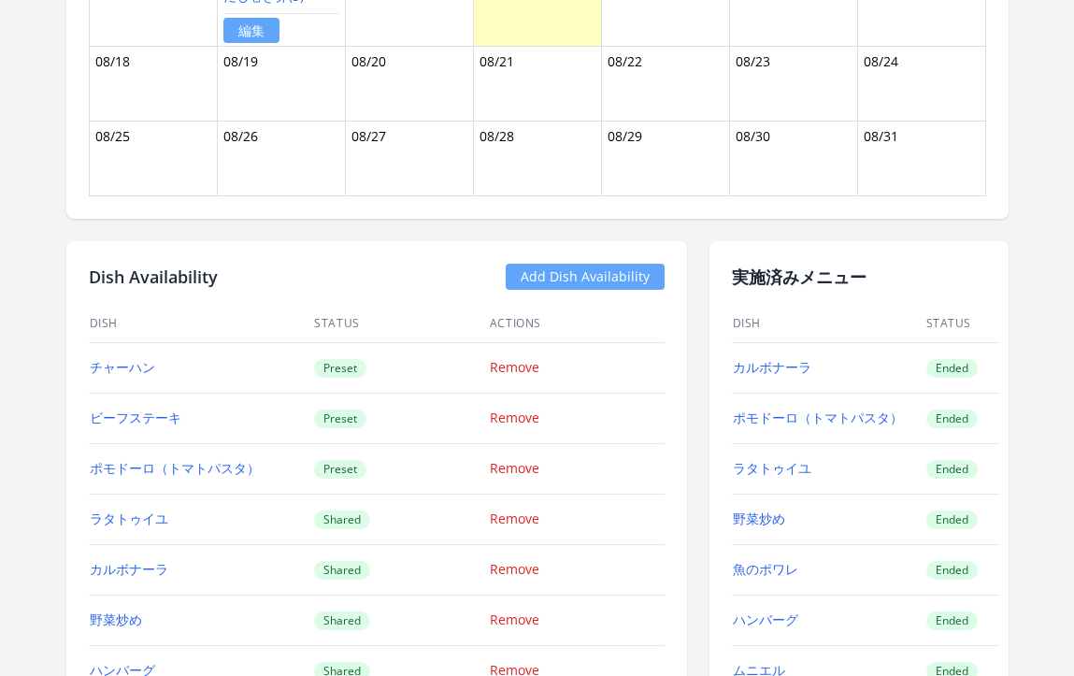
scroll to position [1657, 0]
drag, startPoint x: 221, startPoint y: 282, endPoint x: 68, endPoint y: 286, distance: 152.4
copy h2 "Dish Availability"
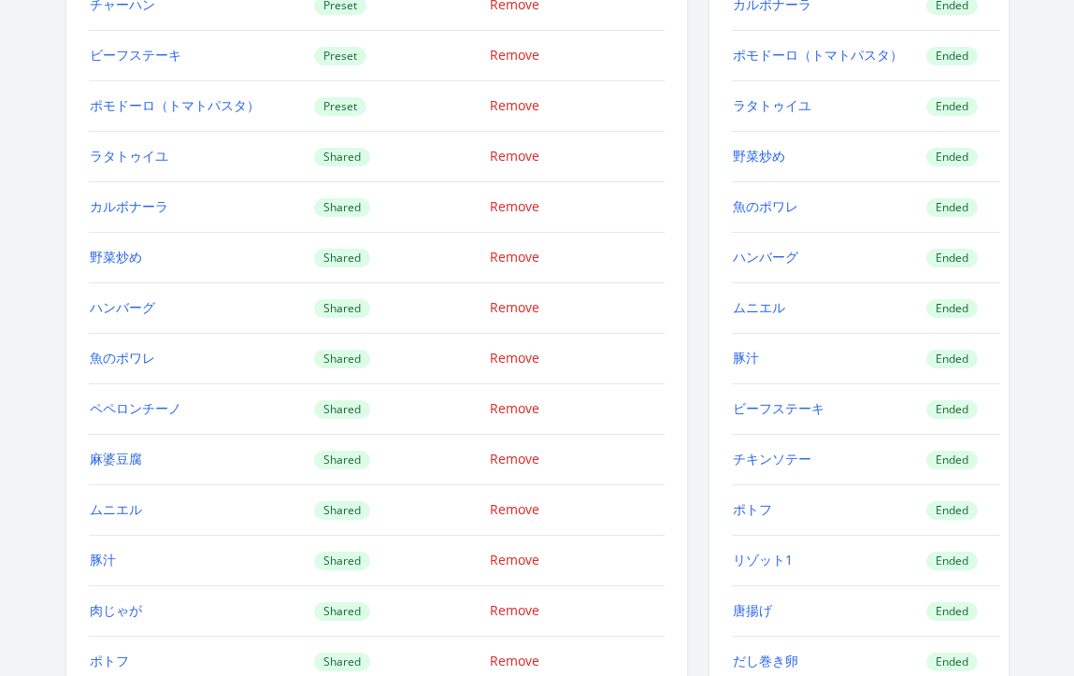
scroll to position [1860, 0]
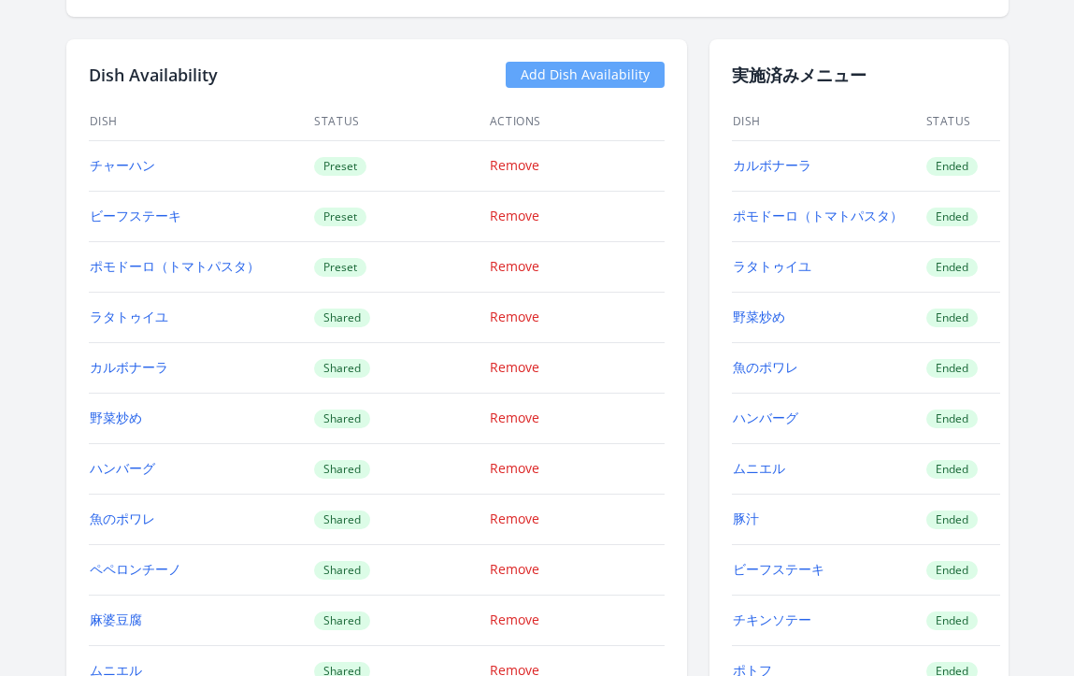
click at [593, 70] on link "Add Dish Availability" at bounding box center [585, 75] width 159 height 26
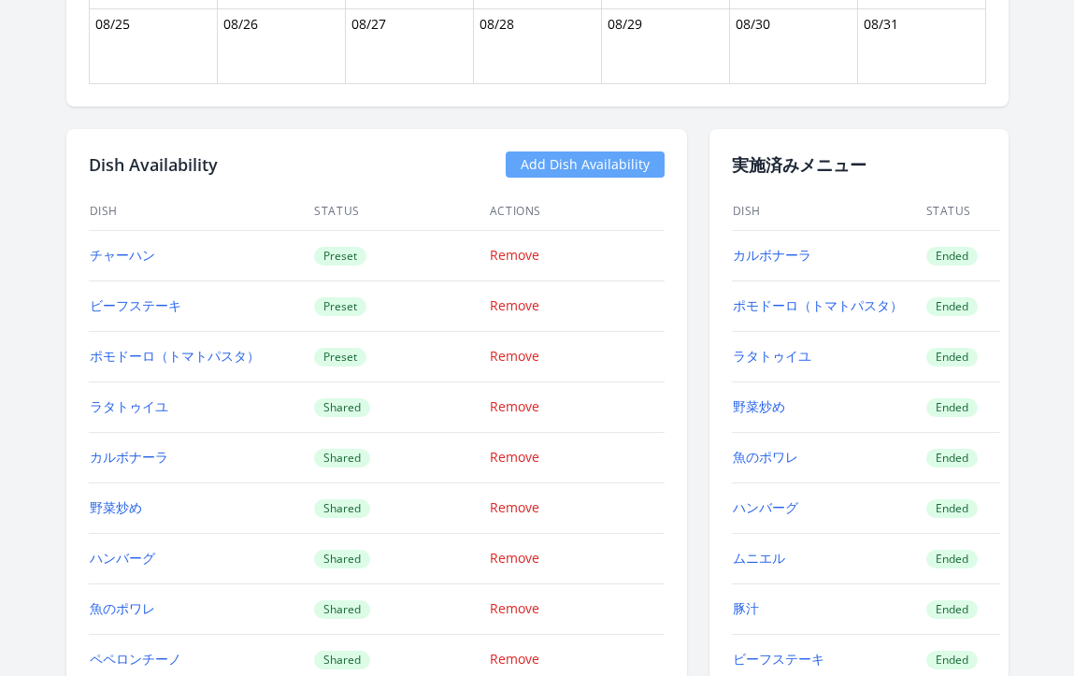
scroll to position [1415, 0]
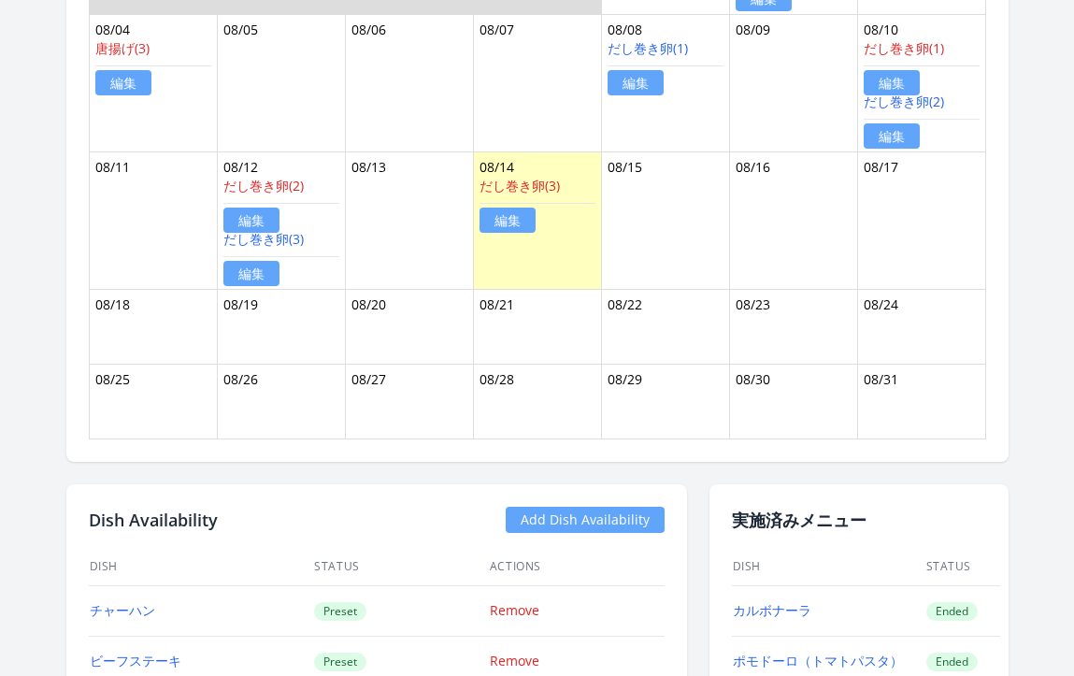
click at [612, 526] on link "Add Dish Availability" at bounding box center [585, 520] width 159 height 26
click at [575, 519] on link "Add Dish Availability" at bounding box center [585, 520] width 159 height 26
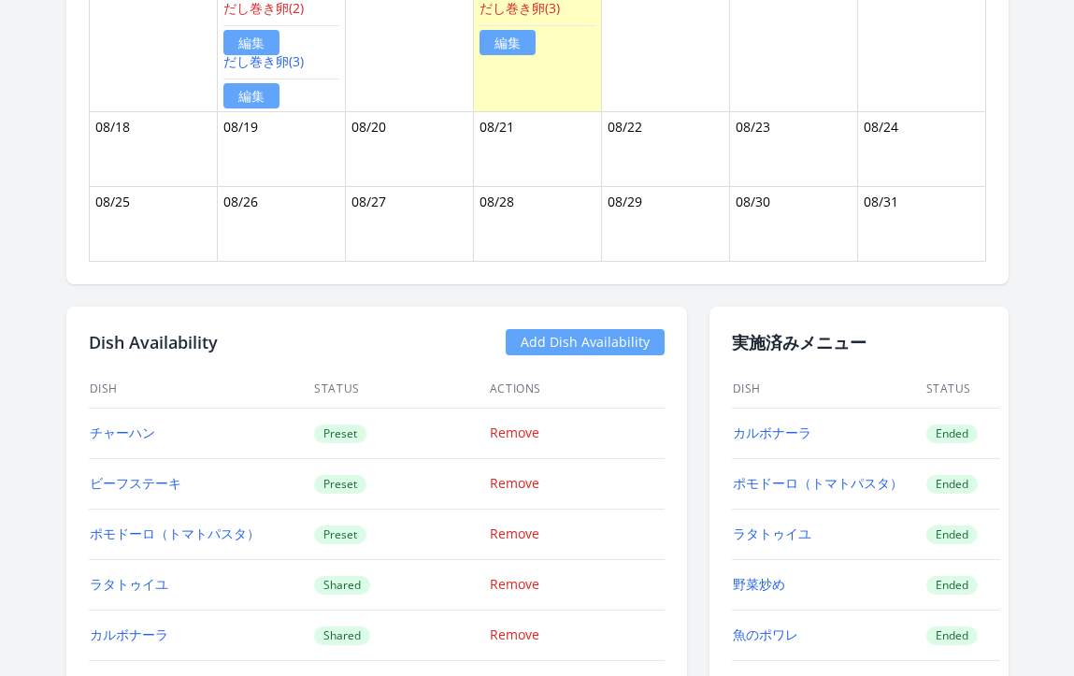
scroll to position [1701, 0]
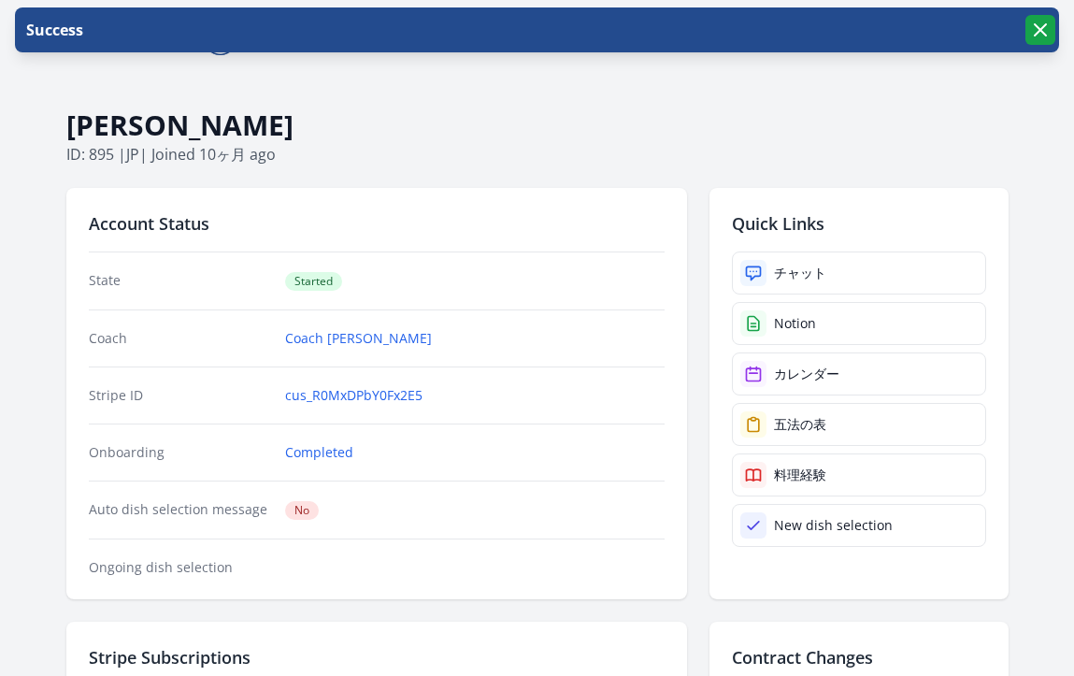
click at [1038, 33] on icon "button" at bounding box center [1040, 30] width 22 height 22
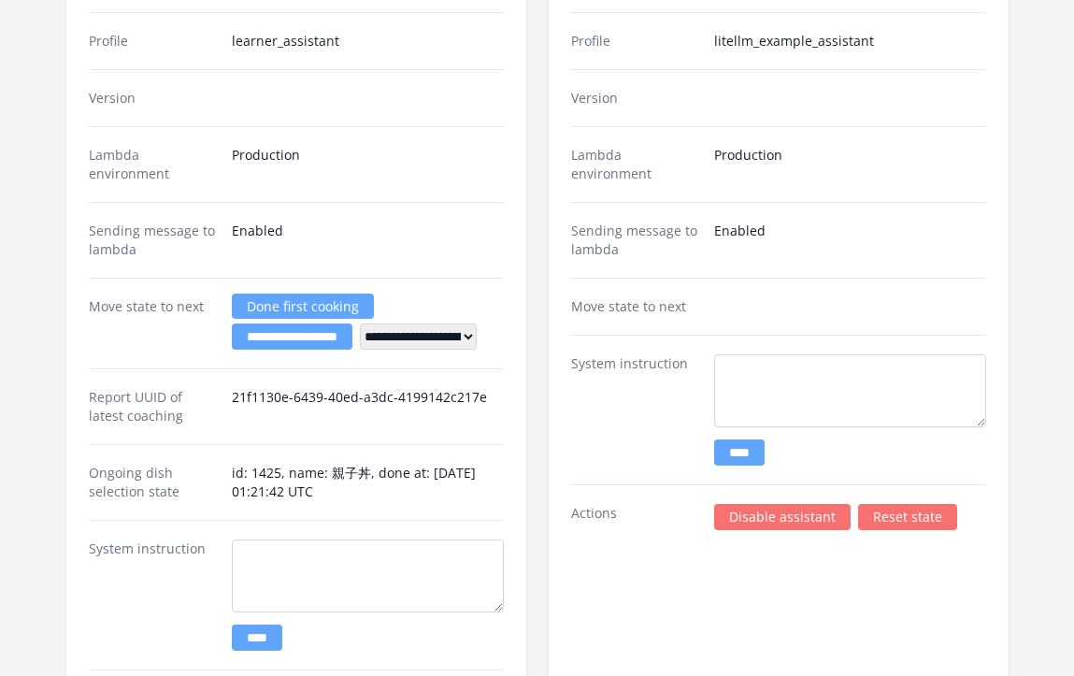
scroll to position [3672, 0]
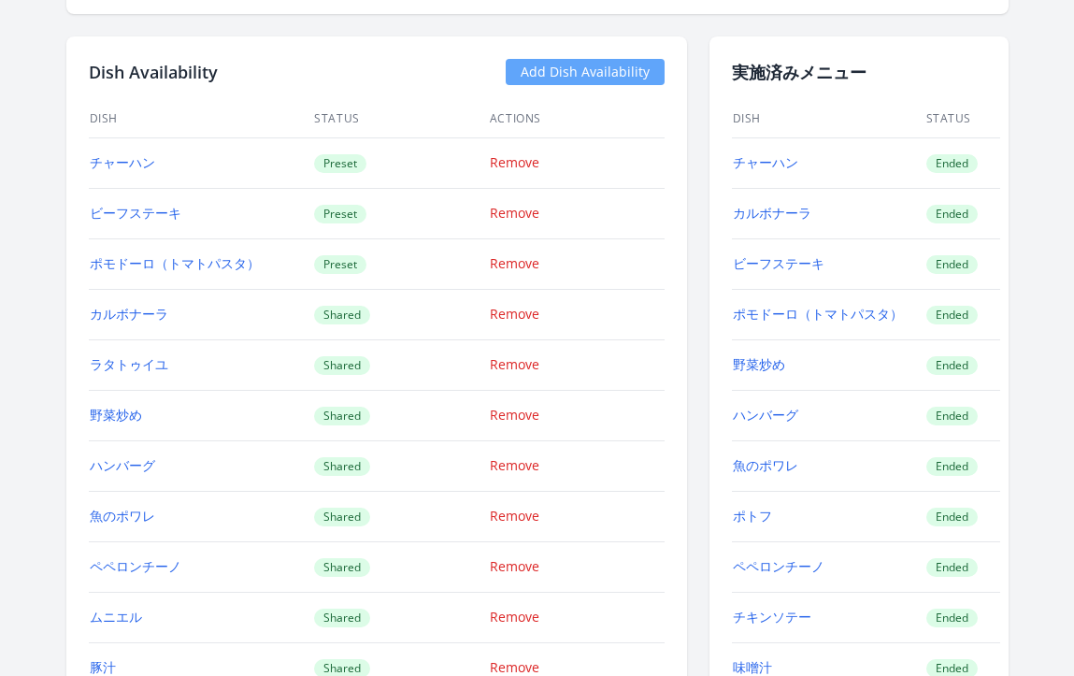
scroll to position [1572, 0]
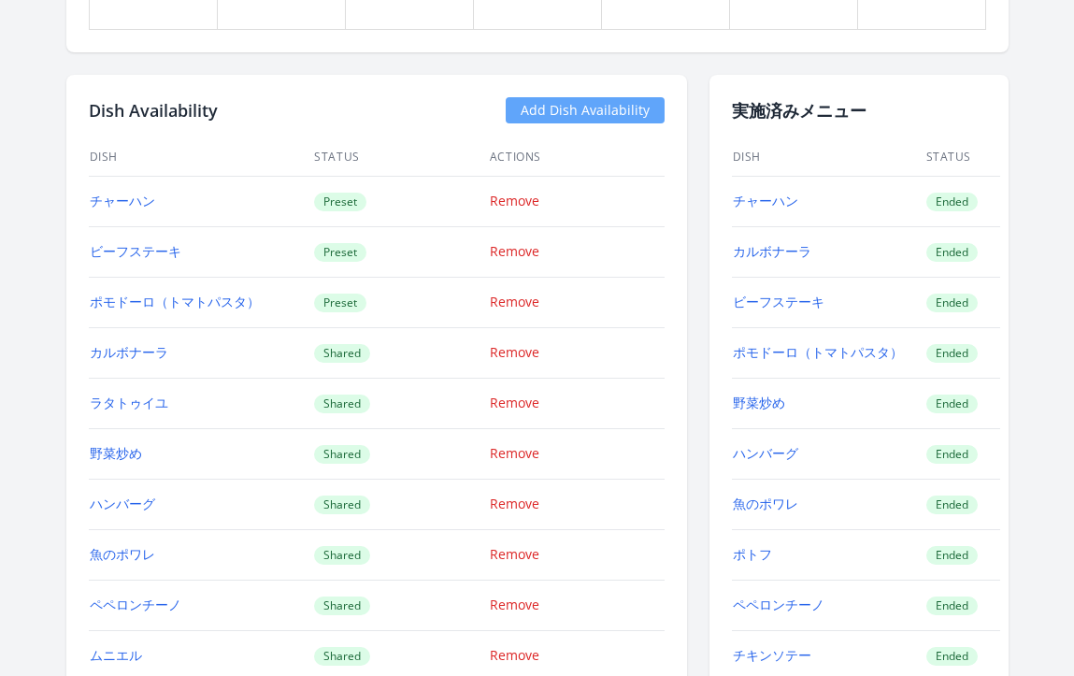
click at [593, 118] on link "Add Dish Availability" at bounding box center [585, 110] width 159 height 26
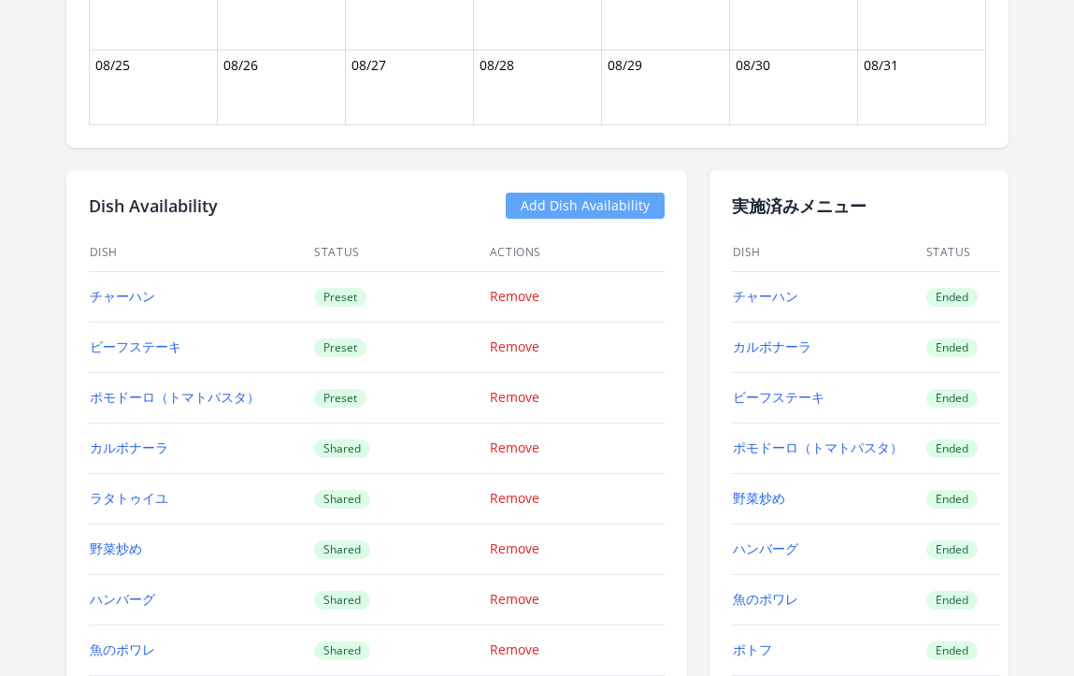
scroll to position [1667, 0]
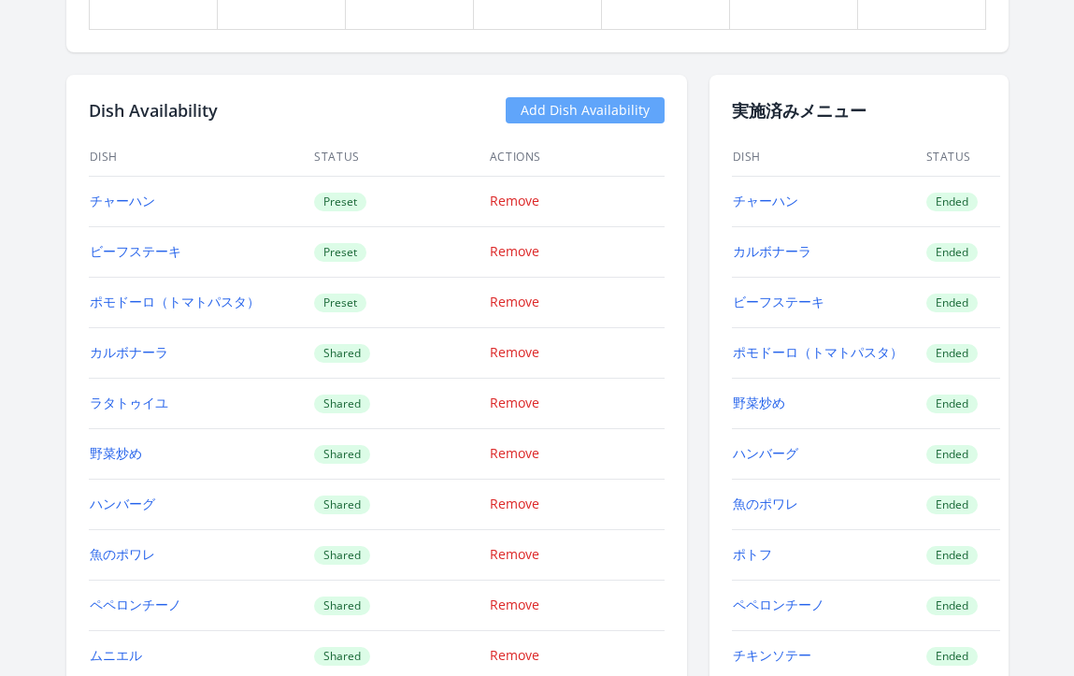
click at [558, 108] on link "Add Dish Availability" at bounding box center [585, 110] width 159 height 26
click at [564, 109] on link "Add Dish Availability" at bounding box center [585, 110] width 159 height 26
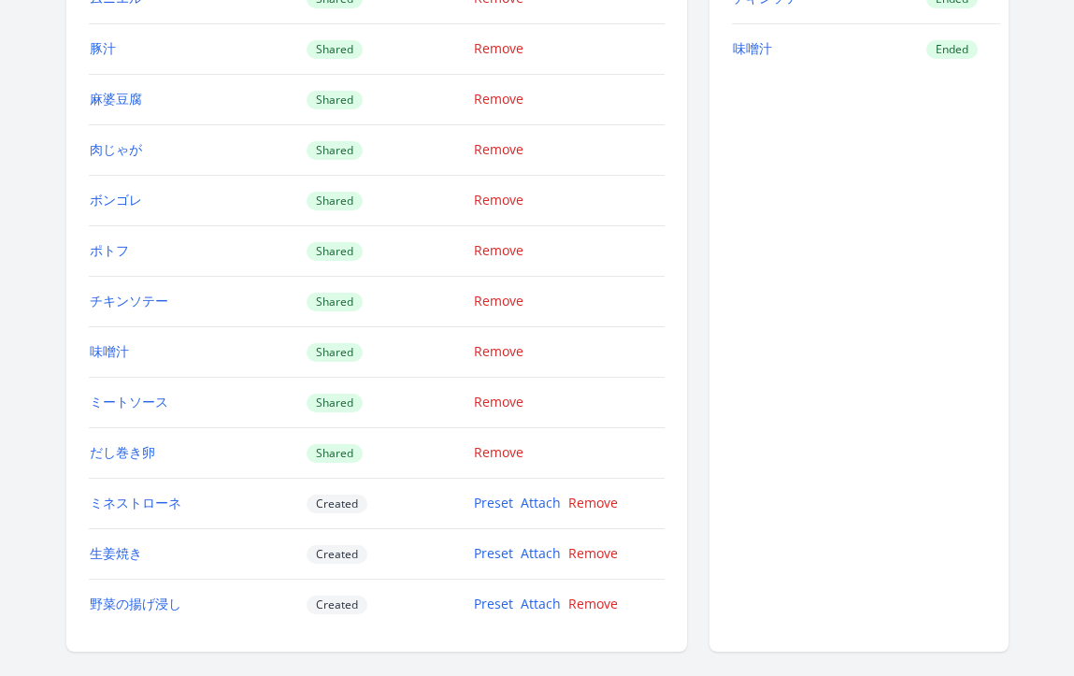
scroll to position [2417, 0]
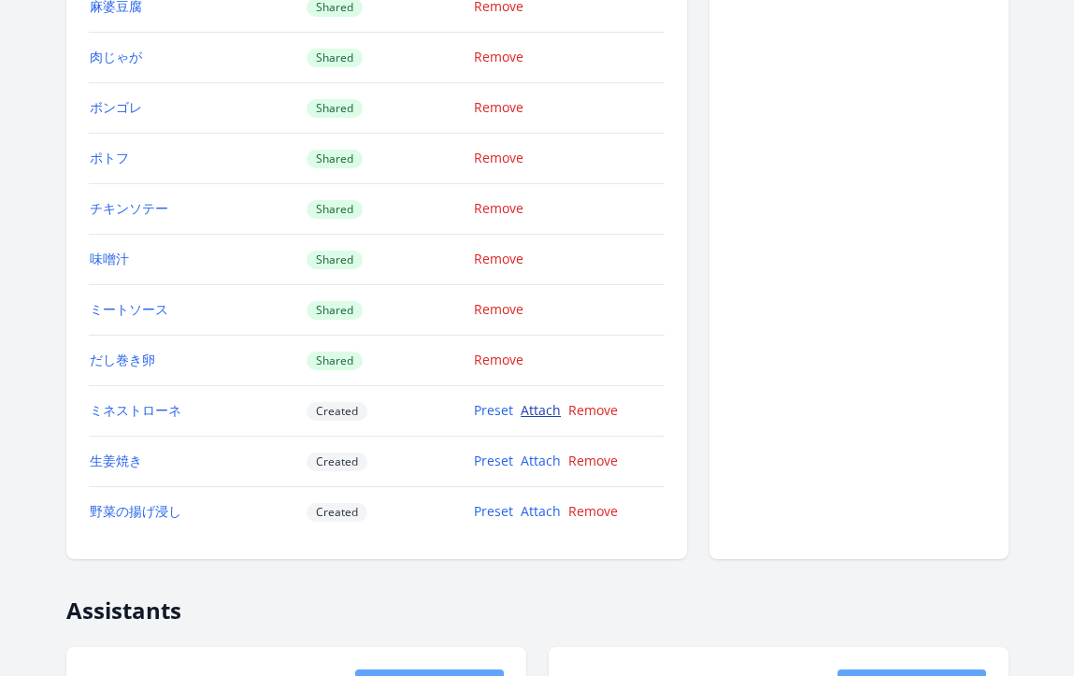
click at [555, 412] on link "Attach" at bounding box center [541, 410] width 40 height 18
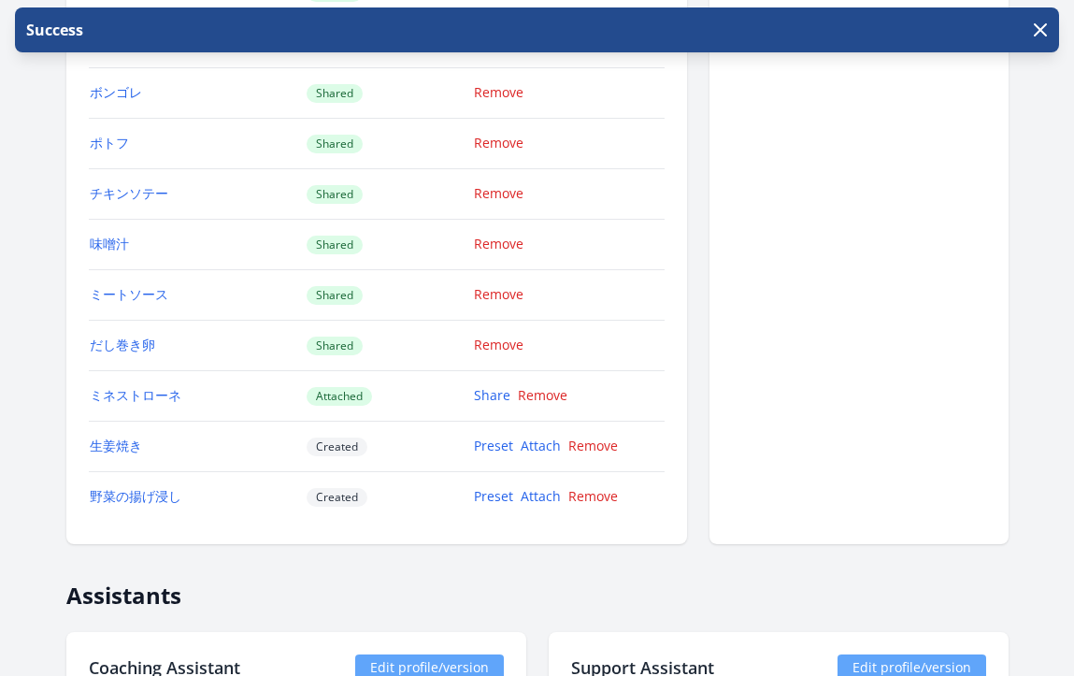
scroll to position [2558, 0]
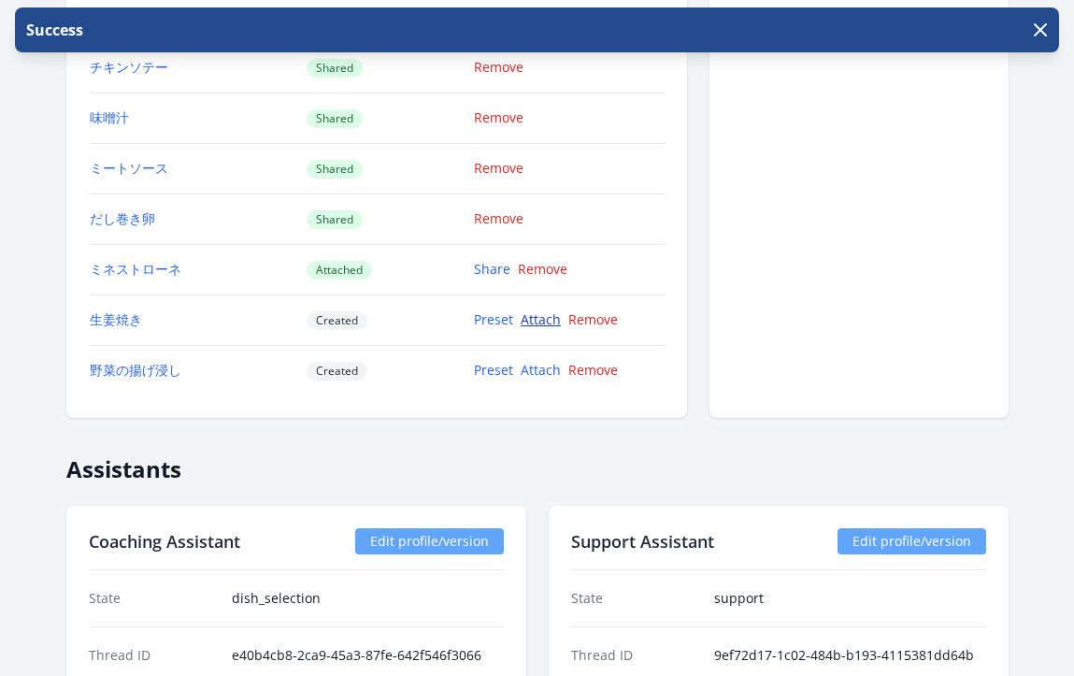
click at [542, 321] on link "Attach" at bounding box center [541, 319] width 40 height 18
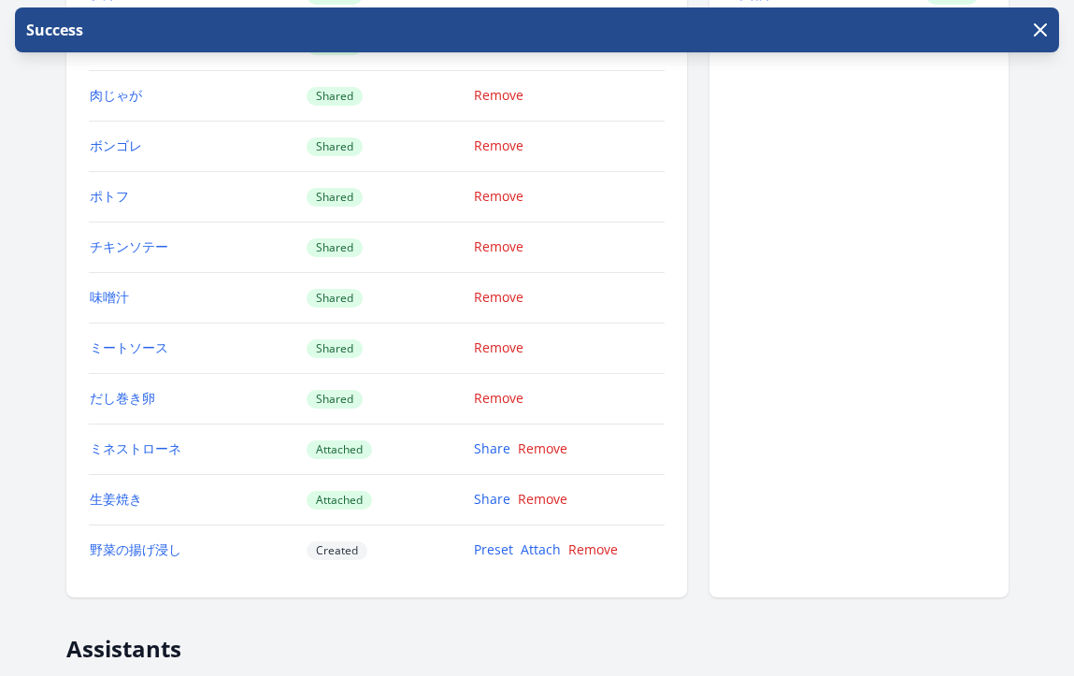
scroll to position [2460, 0]
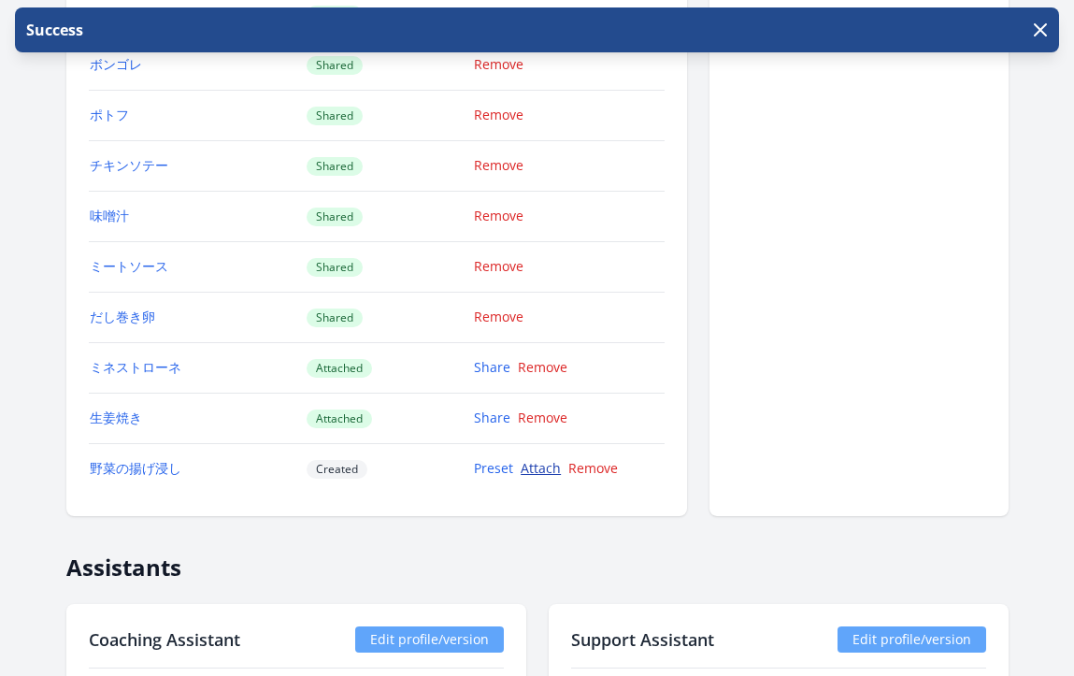
click at [544, 475] on link "Attach" at bounding box center [541, 468] width 40 height 18
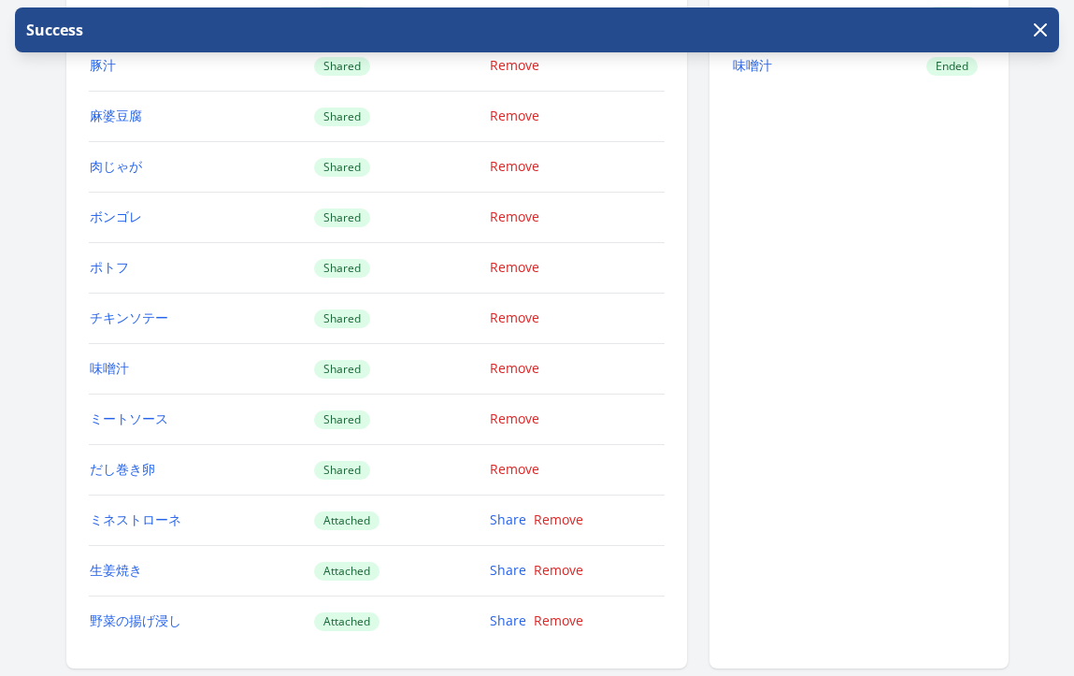
scroll to position [2407, 0]
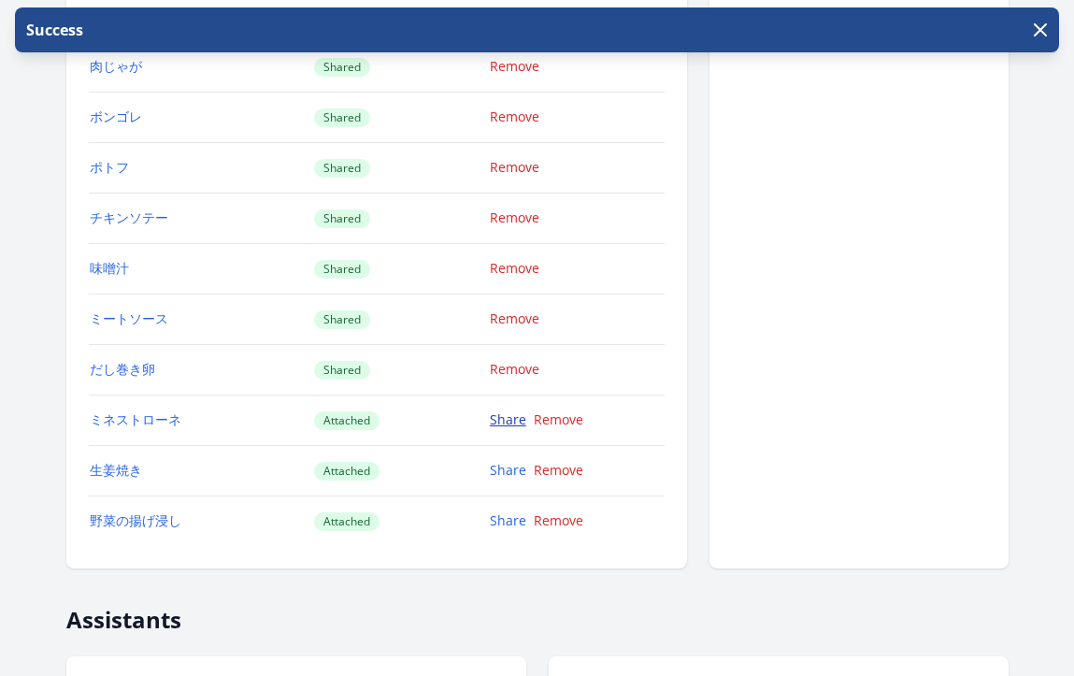
click at [498, 421] on link "Share" at bounding box center [508, 419] width 36 height 18
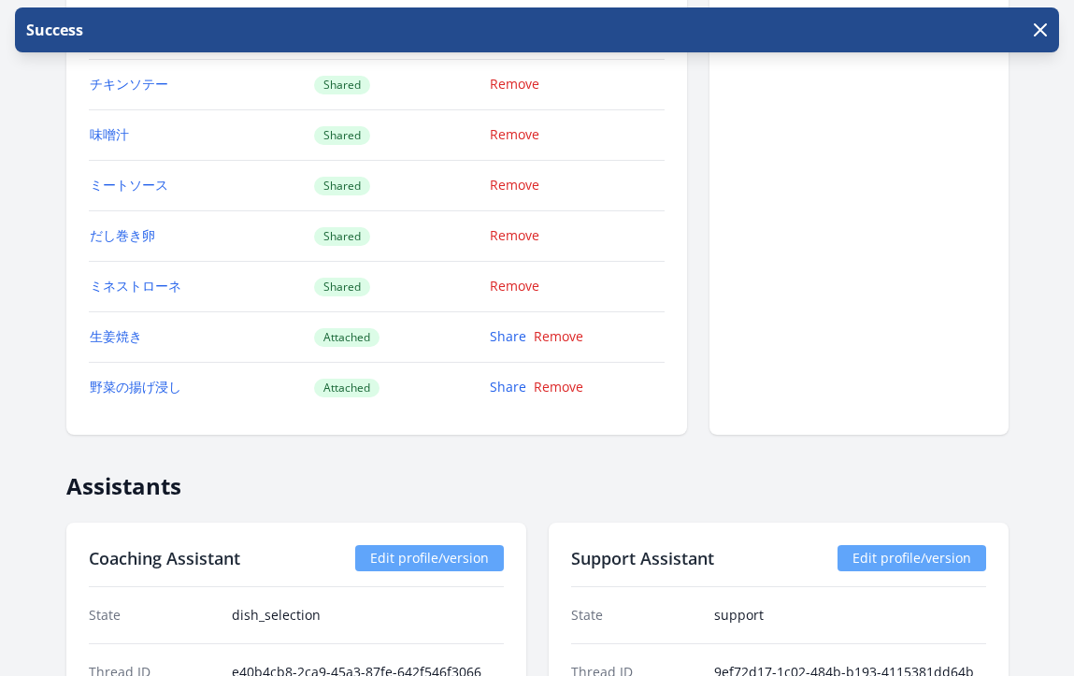
scroll to position [2696, 0]
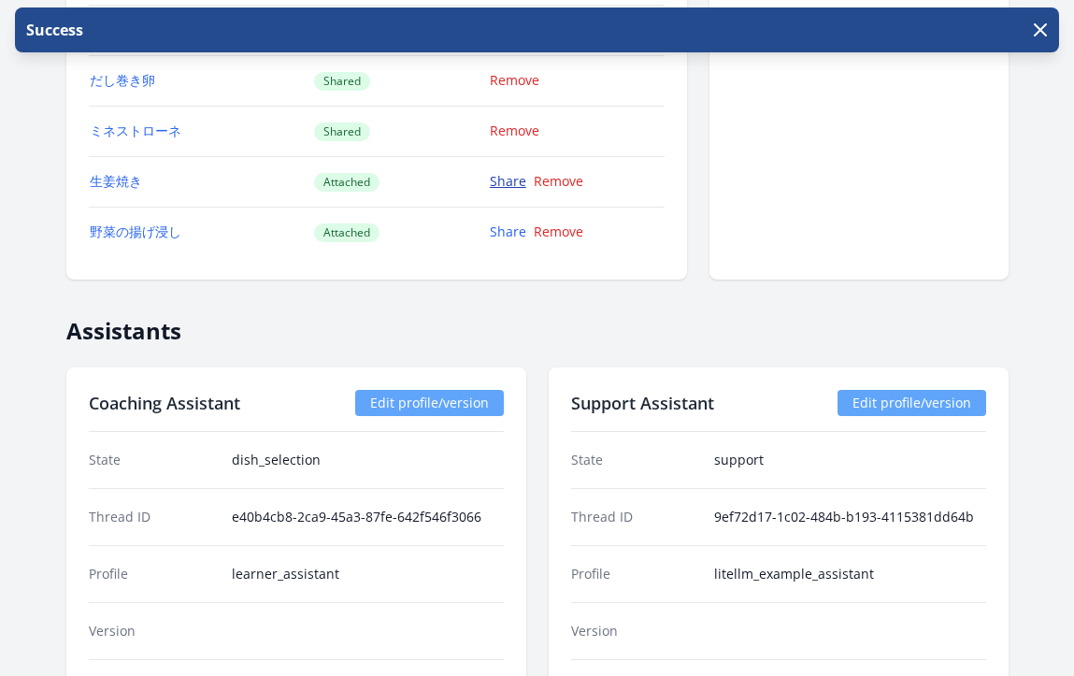
click at [506, 184] on link "Share" at bounding box center [508, 181] width 36 height 18
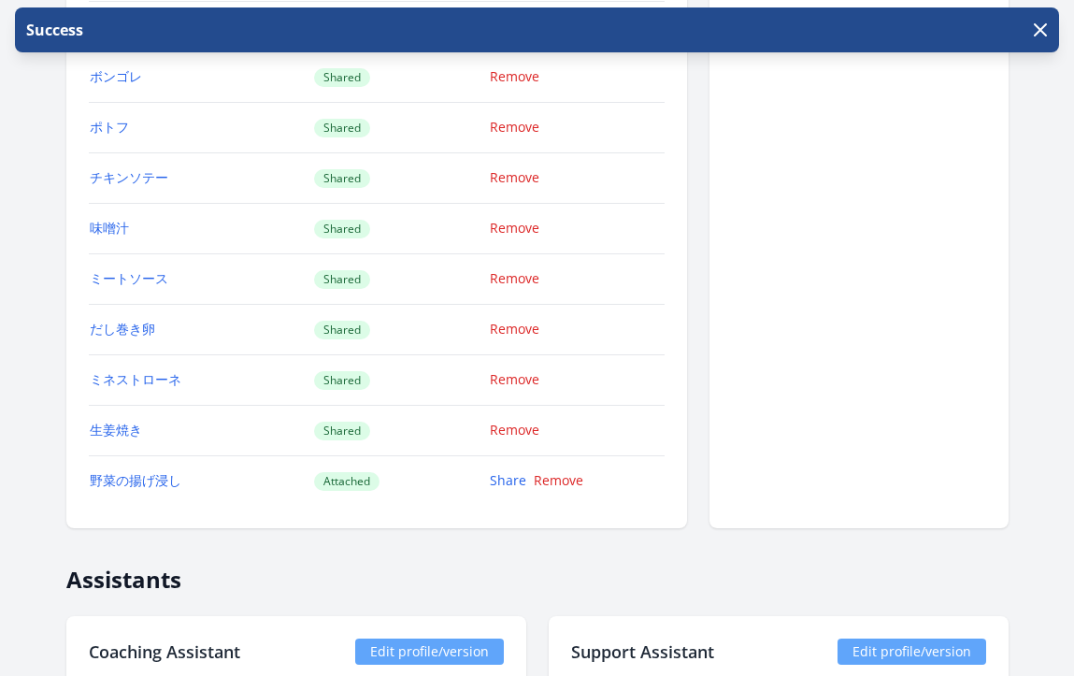
scroll to position [2543, 0]
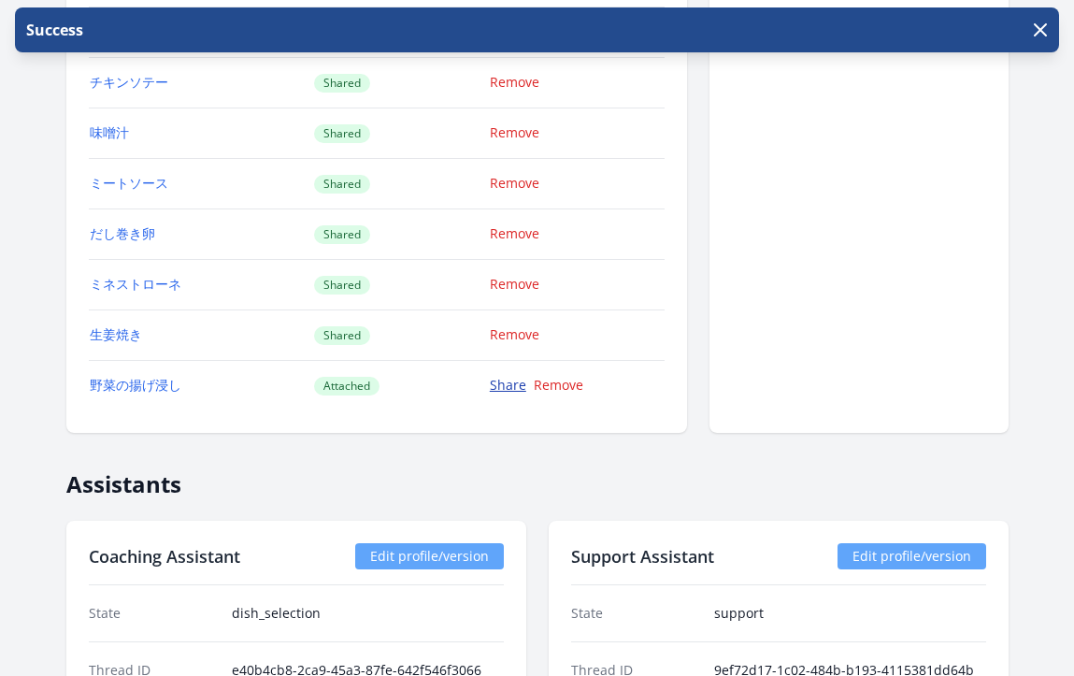
click at [523, 387] on link "Share" at bounding box center [508, 385] width 36 height 18
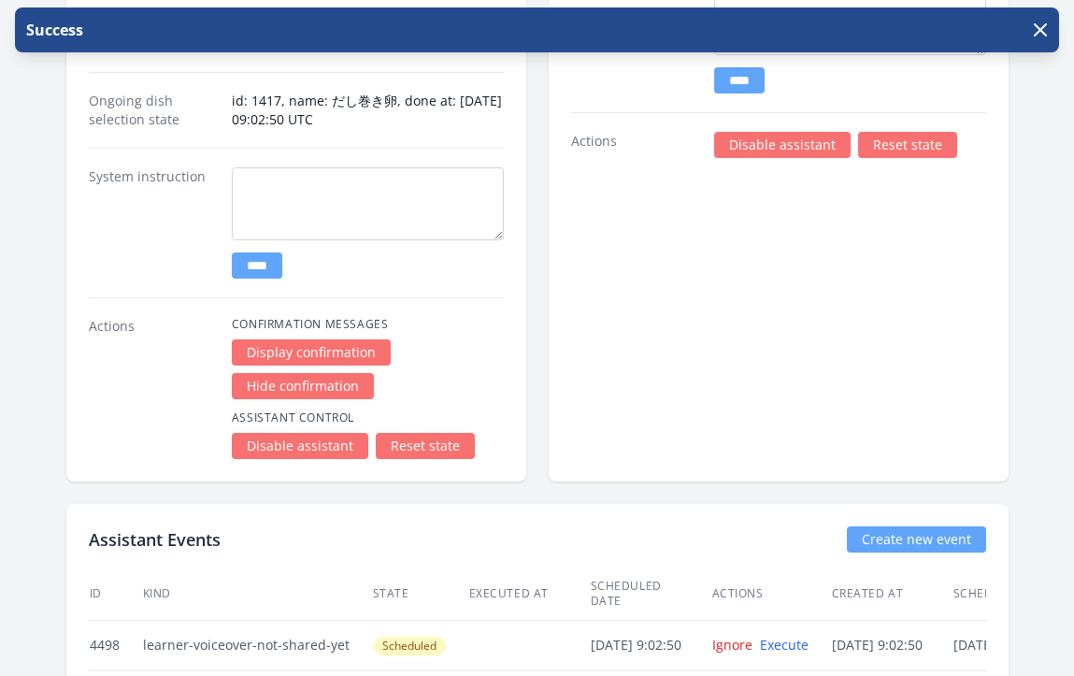
scroll to position [3600, 0]
